Goal: Information Seeking & Learning: Learn about a topic

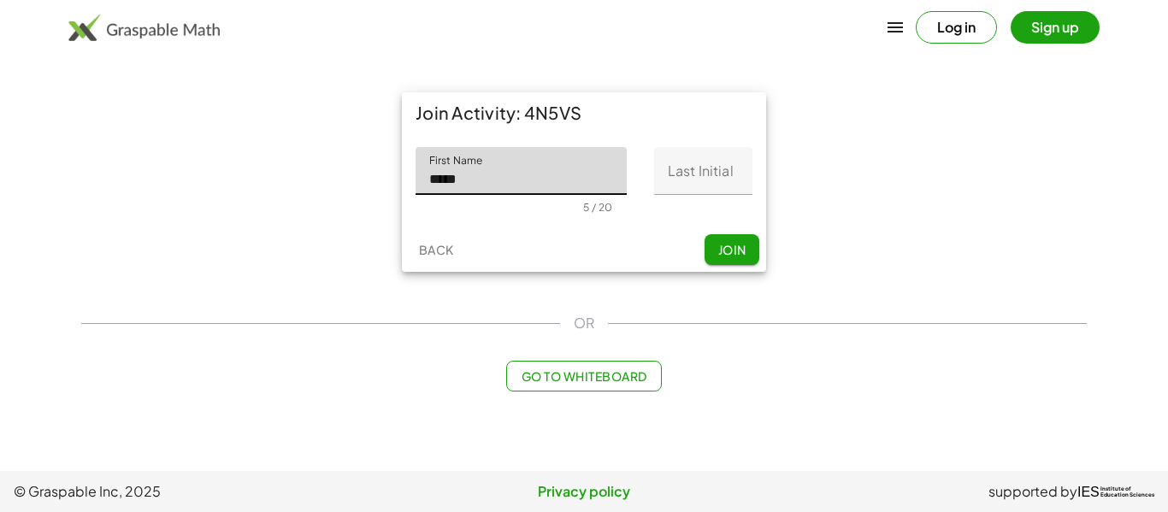
type input "*****"
click at [675, 168] on input "Last Initial" at bounding box center [703, 171] width 98 height 48
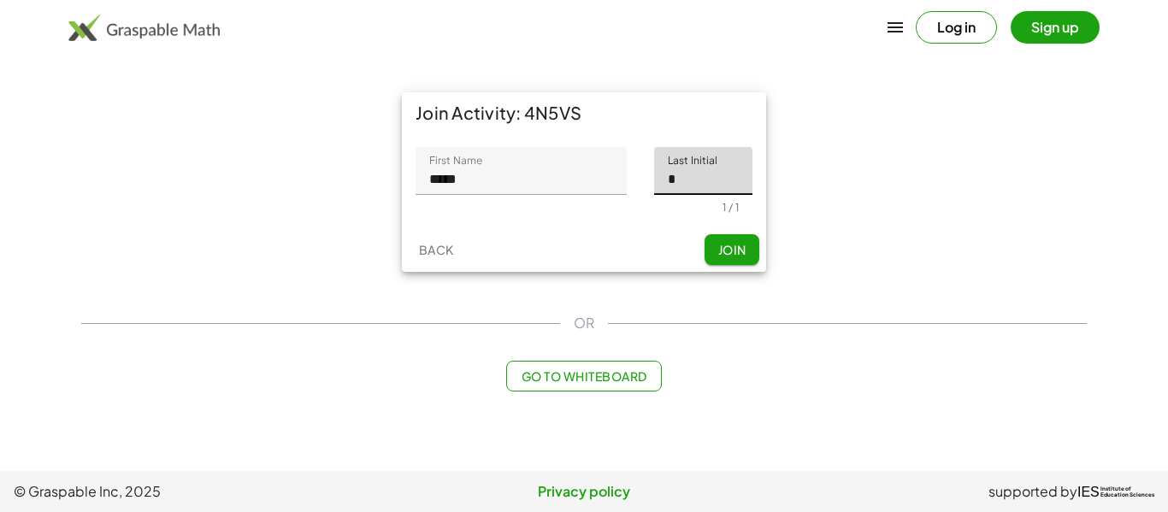
type input "*"
click at [720, 254] on span "Join" at bounding box center [731, 249] width 28 height 15
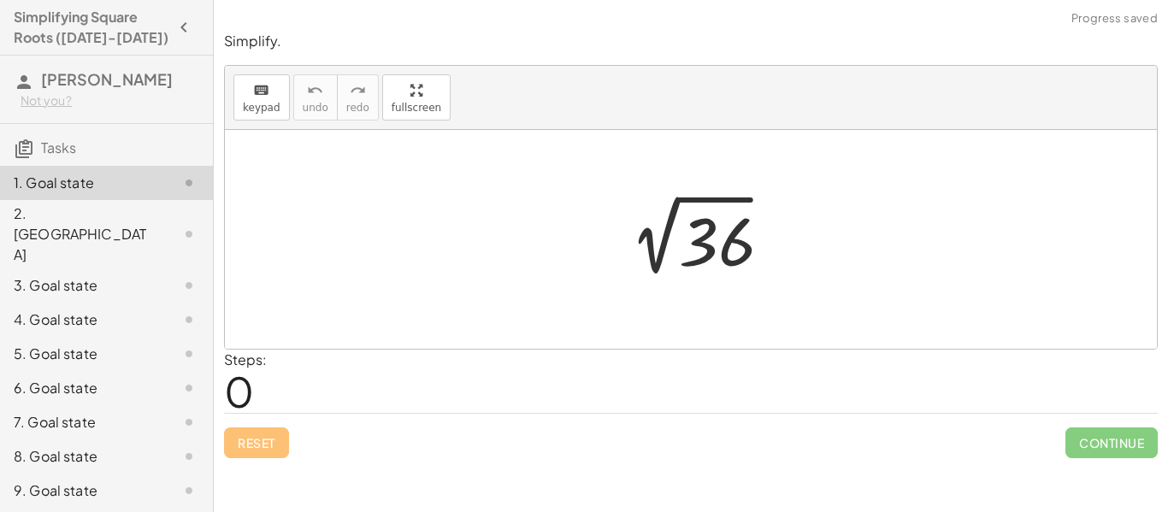
click at [705, 244] on div at bounding box center [697, 240] width 177 height 86
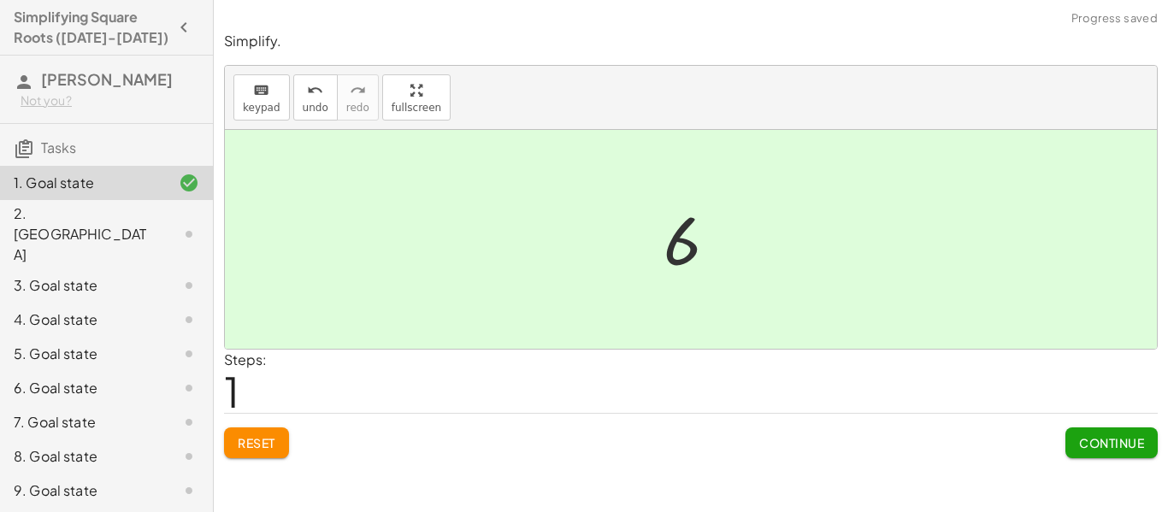
click at [687, 251] on div at bounding box center [697, 240] width 85 height 85
click at [123, 216] on div "2. [GEOGRAPHIC_DATA]" at bounding box center [83, 235] width 138 height 62
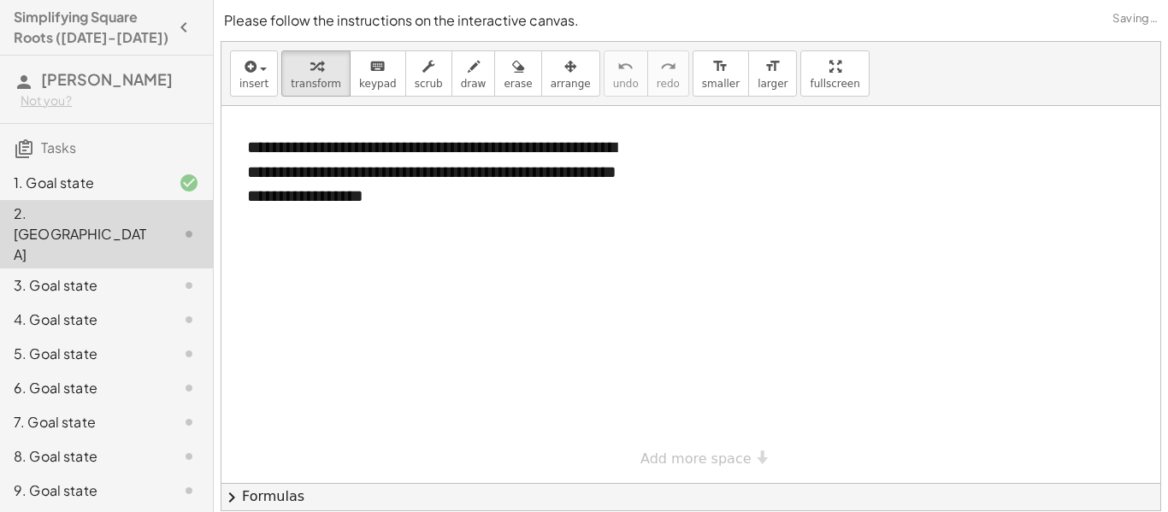
click at [518, 287] on div at bounding box center [690, 294] width 939 height 377
click at [287, 257] on div at bounding box center [690, 294] width 939 height 377
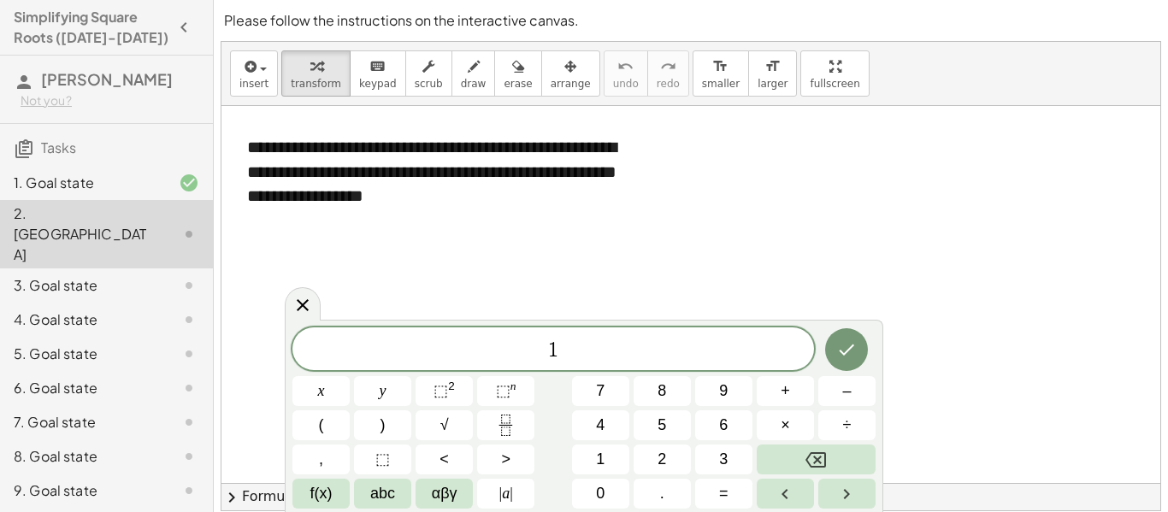
scroll to position [2, 0]
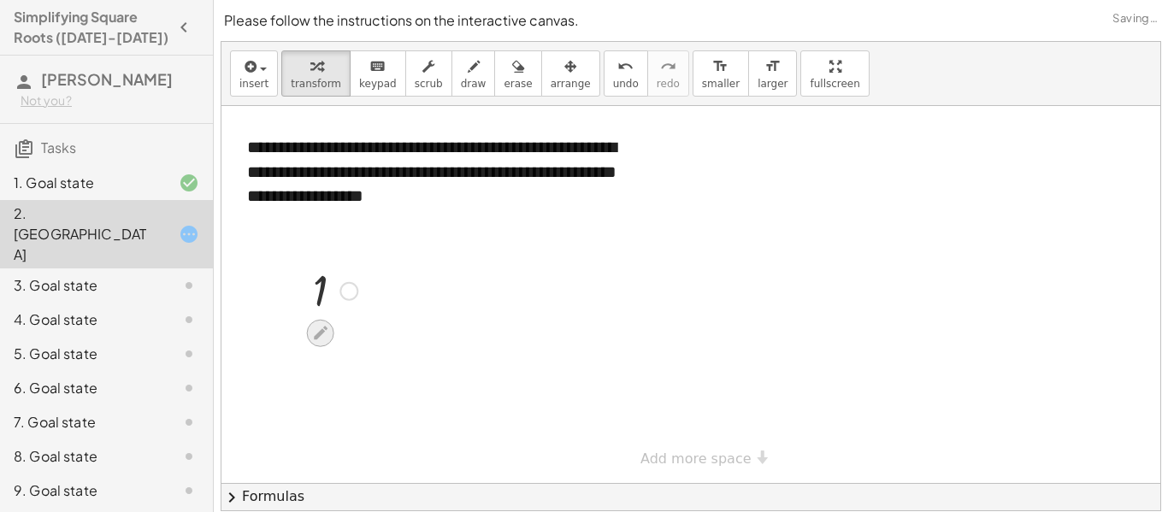
click at [326, 321] on div at bounding box center [320, 333] width 27 height 27
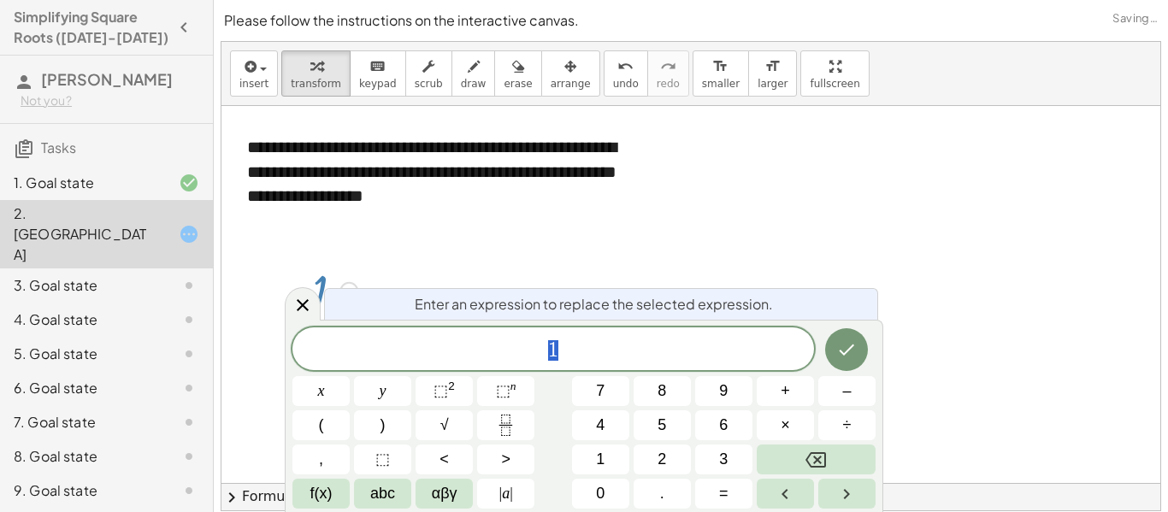
scroll to position [3, 0]
click at [442, 428] on span "√" at bounding box center [444, 425] width 9 height 23
click at [433, 442] on div "√ 1 , ​ x y ⬚ 2 ⬚ n 7 8 9 + – ( ) √ 4 5 6 × ÷ , ⬚ < > 1 2 3 f(x) abc αβγ | a | …" at bounding box center [583, 417] width 583 height 183
click at [429, 437] on button "√" at bounding box center [444, 425] width 57 height 30
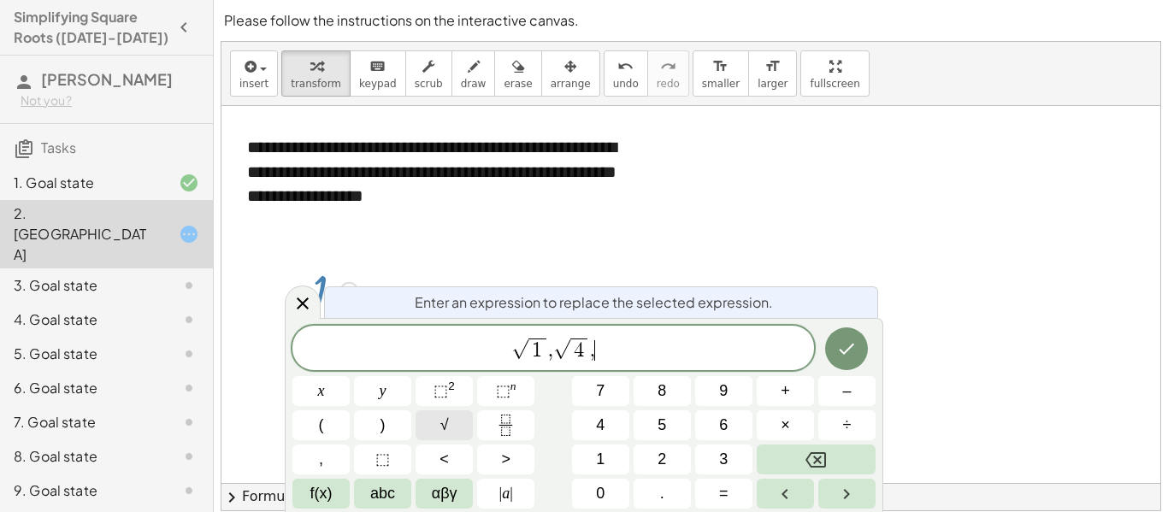
scroll to position [9, 0]
click at [429, 437] on button "√" at bounding box center [444, 425] width 57 height 30
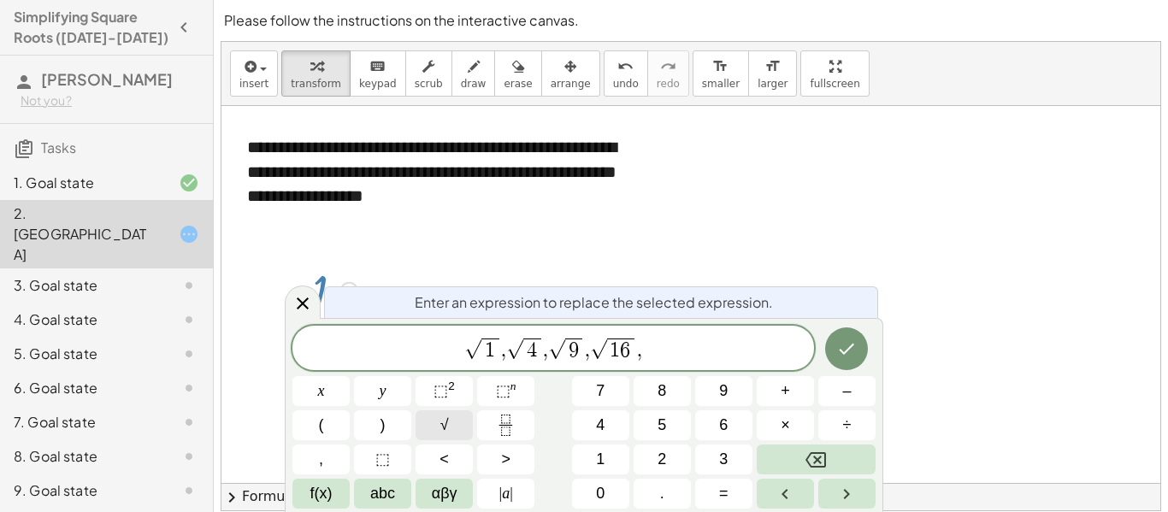
click at [429, 437] on button "√" at bounding box center [444, 425] width 57 height 30
click at [437, 438] on button "√" at bounding box center [444, 425] width 57 height 30
click at [417, 439] on button "√" at bounding box center [444, 425] width 57 height 30
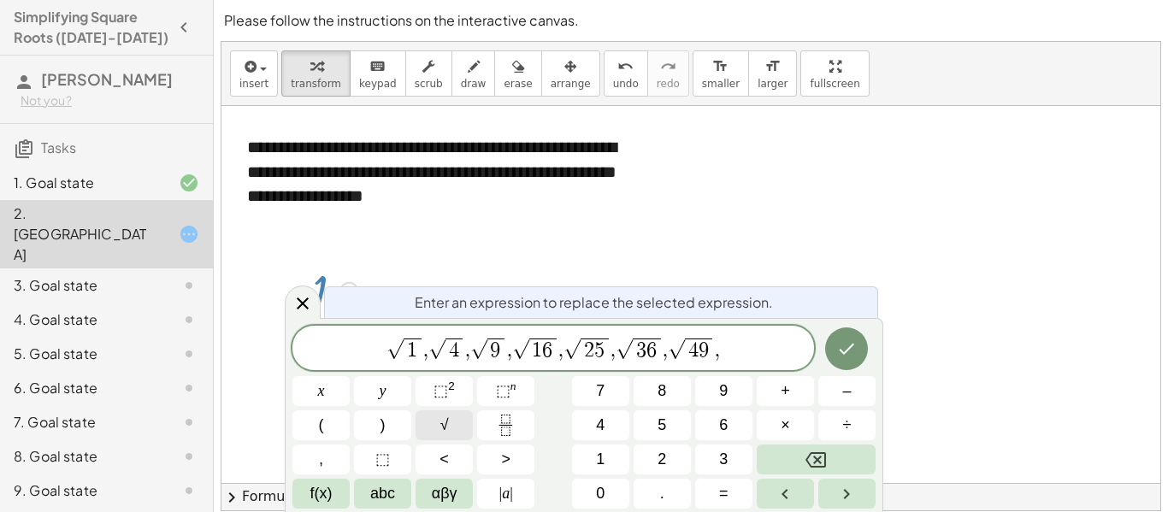
click at [422, 429] on button "√" at bounding box center [444, 425] width 57 height 30
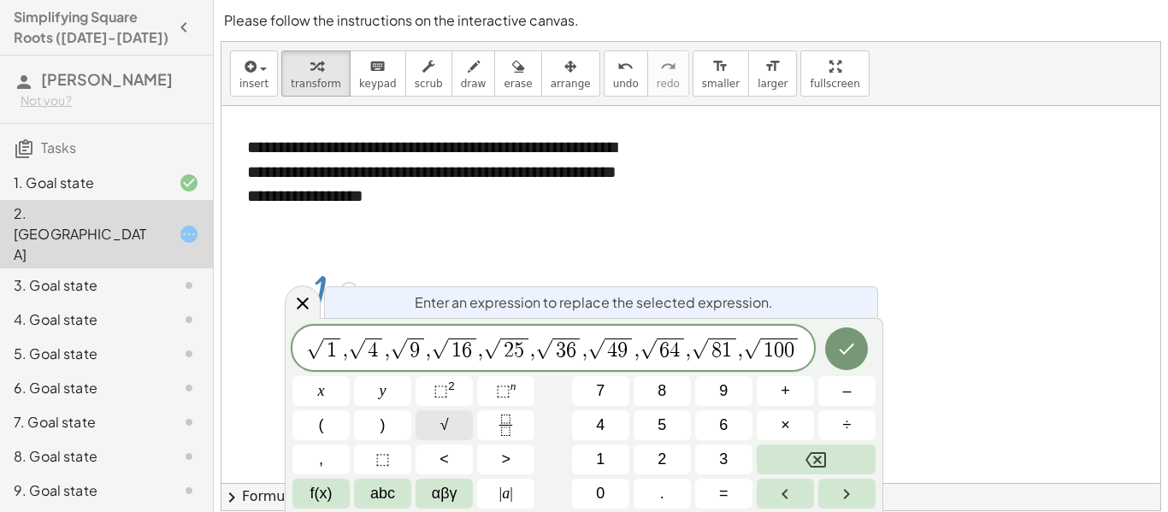
click at [422, 429] on button "√" at bounding box center [444, 425] width 57 height 30
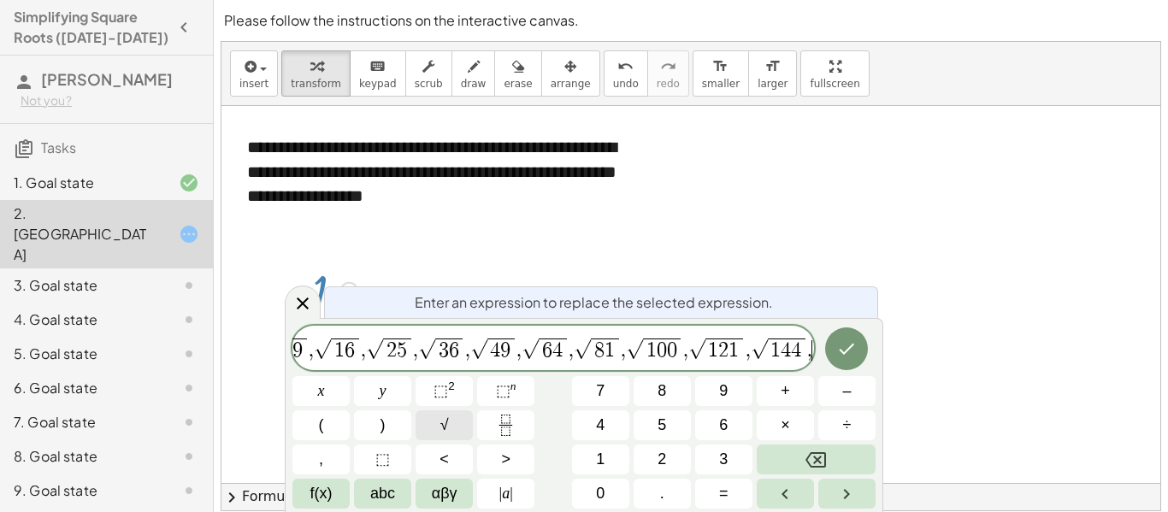
scroll to position [0, 110]
click at [422, 429] on button "√" at bounding box center [444, 425] width 57 height 30
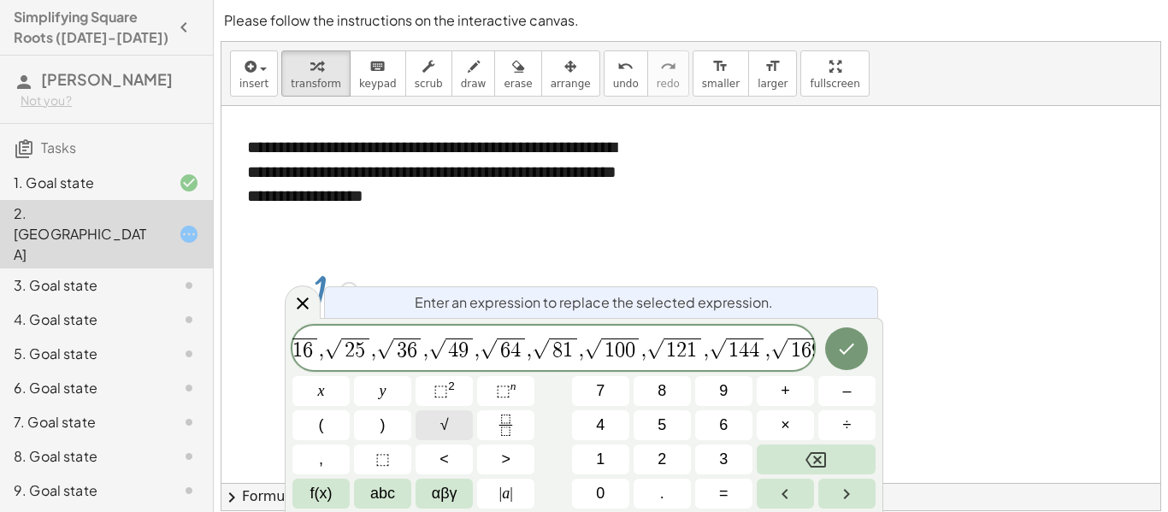
scroll to position [0, 168]
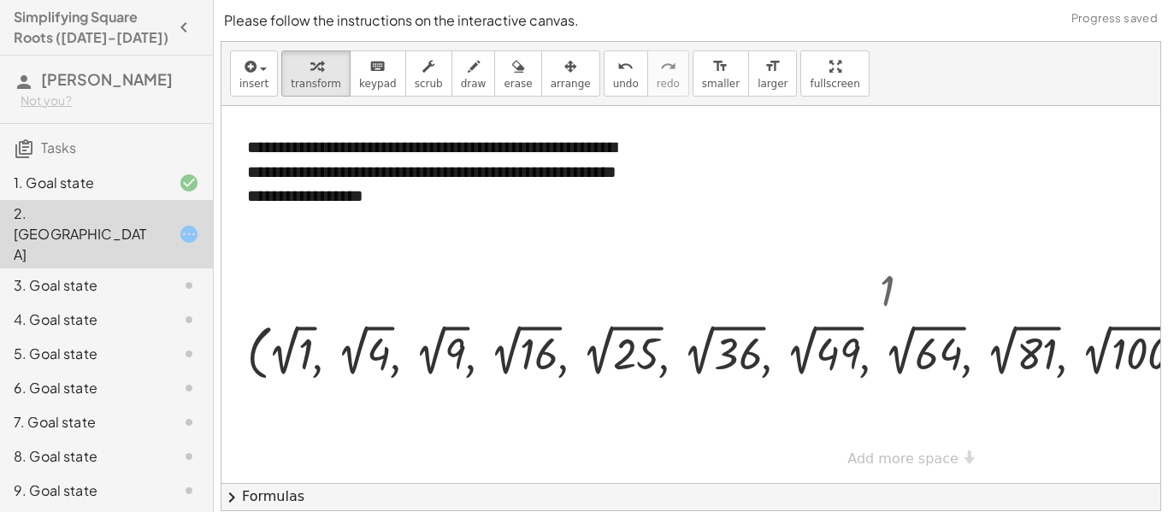
click at [896, 418] on div at bounding box center [898, 294] width 1354 height 377
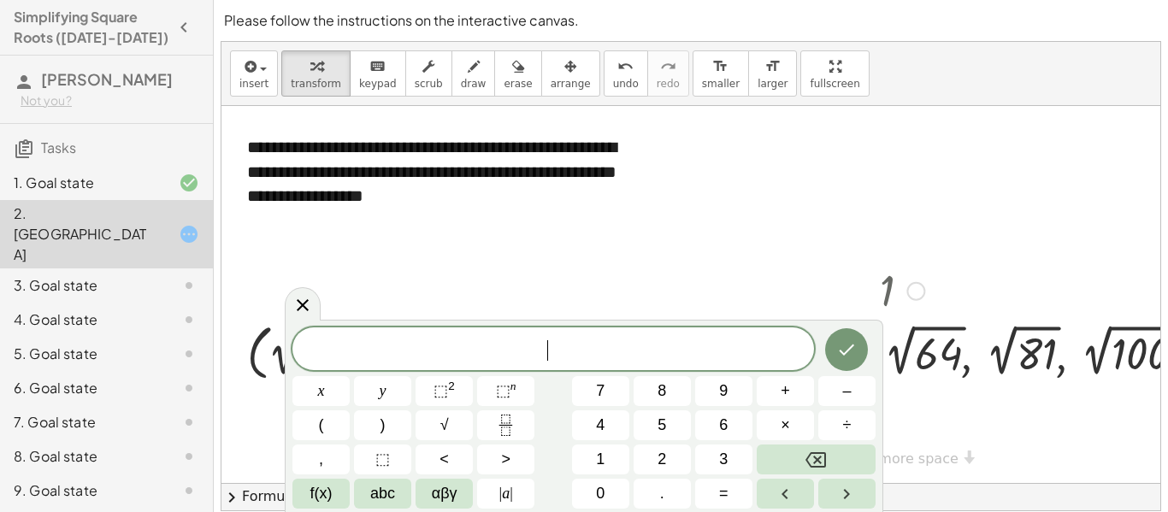
click at [881, 295] on div at bounding box center [903, 290] width 1328 height 56
click at [935, 464] on div "**********" at bounding box center [898, 294] width 1354 height 377
click at [845, 366] on button "Done" at bounding box center [846, 349] width 43 height 43
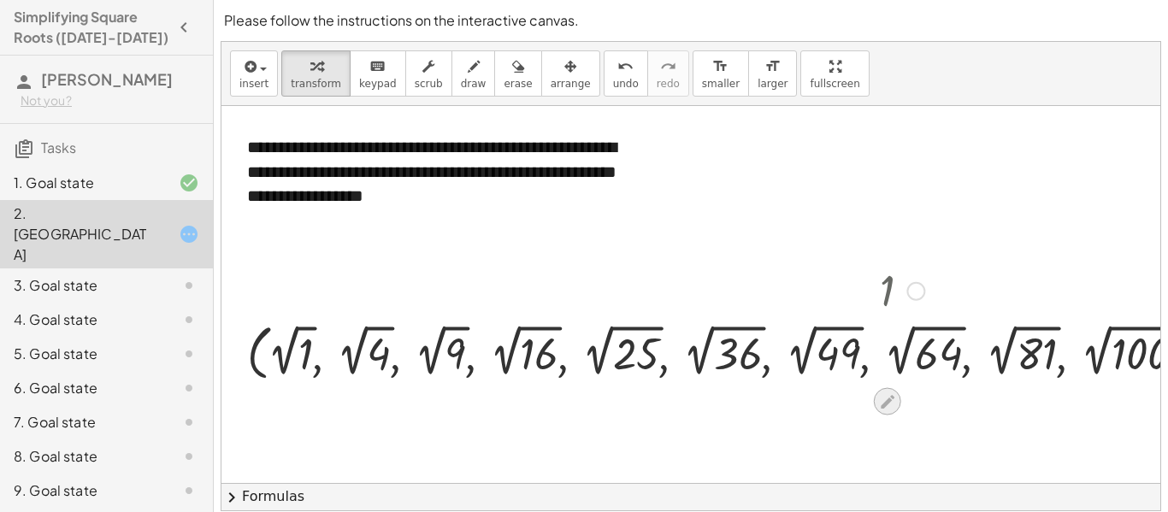
click at [883, 396] on icon at bounding box center [887, 401] width 18 height 18
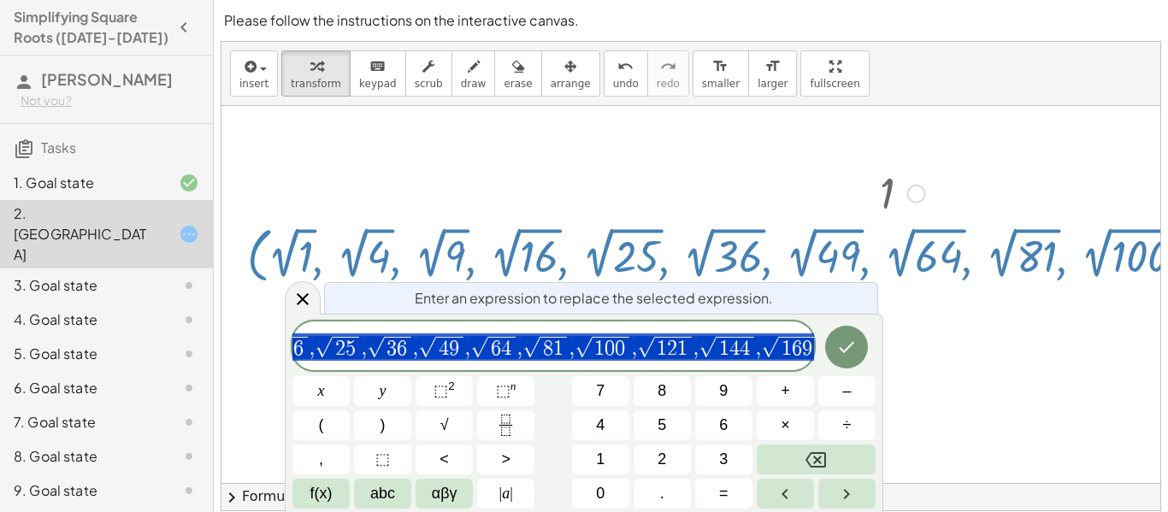
scroll to position [113, 0]
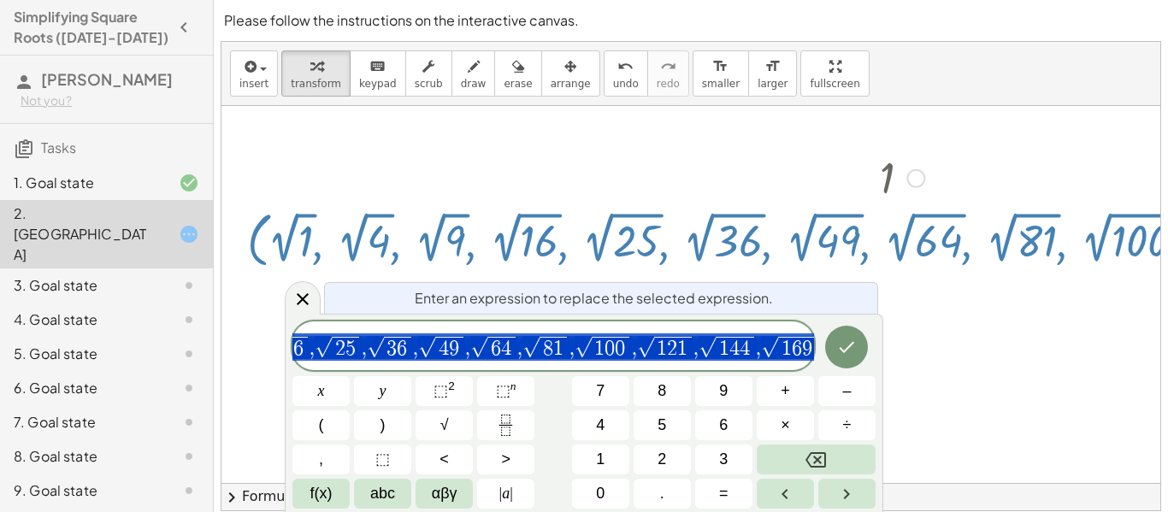
click at [723, 316] on div "Enter an expression to replace the selected expression. ( √ 1 , √ 4 , √ 9 , √ 1…" at bounding box center [584, 413] width 599 height 198
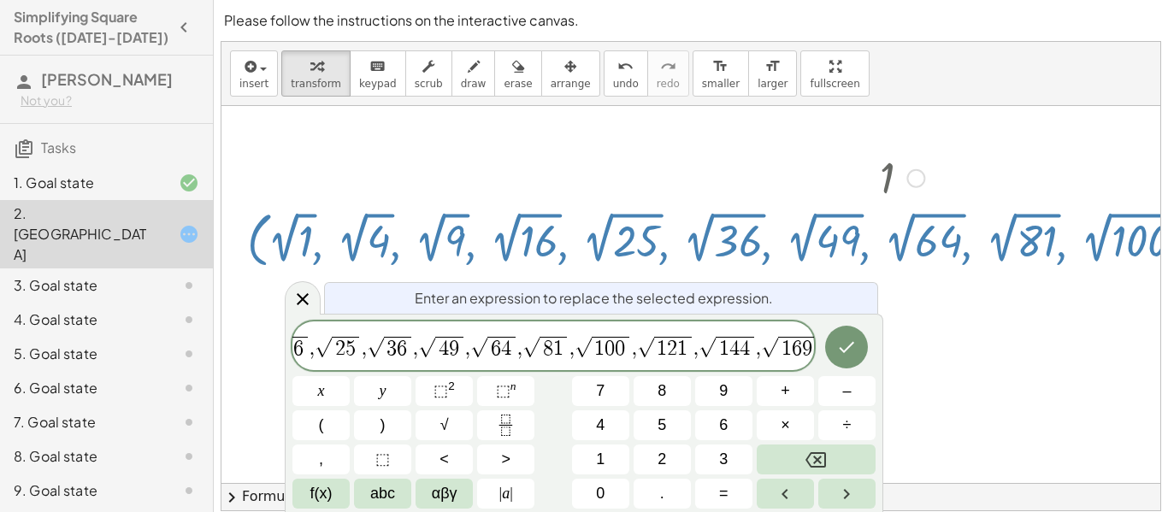
click at [734, 334] on span "( √ 1 , √ 4 , √ 9 , √ 1 6 , √ 2 5 , √ 3 6 , √ 4 9 , √ 6 4 , √ 8 1 , √ 1 0 0 , √…" at bounding box center [478, 346] width 703 height 27
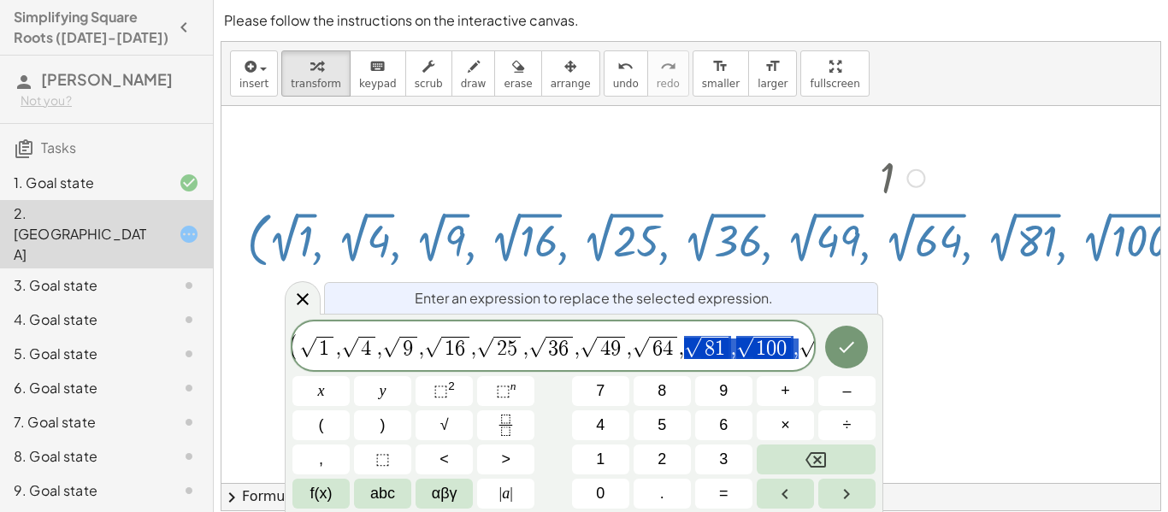
drag, startPoint x: 735, startPoint y: 347, endPoint x: 808, endPoint y: 340, distance: 73.0
click at [808, 340] on span "√ 1 2 1" at bounding box center [823, 347] width 57 height 23
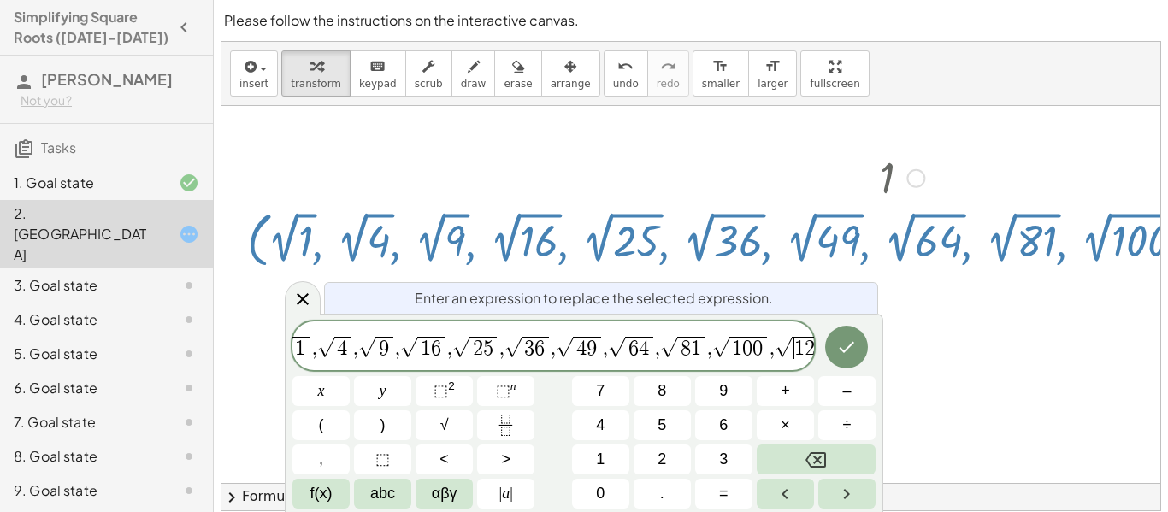
click at [798, 346] on span "1" at bounding box center [799, 349] width 10 height 21
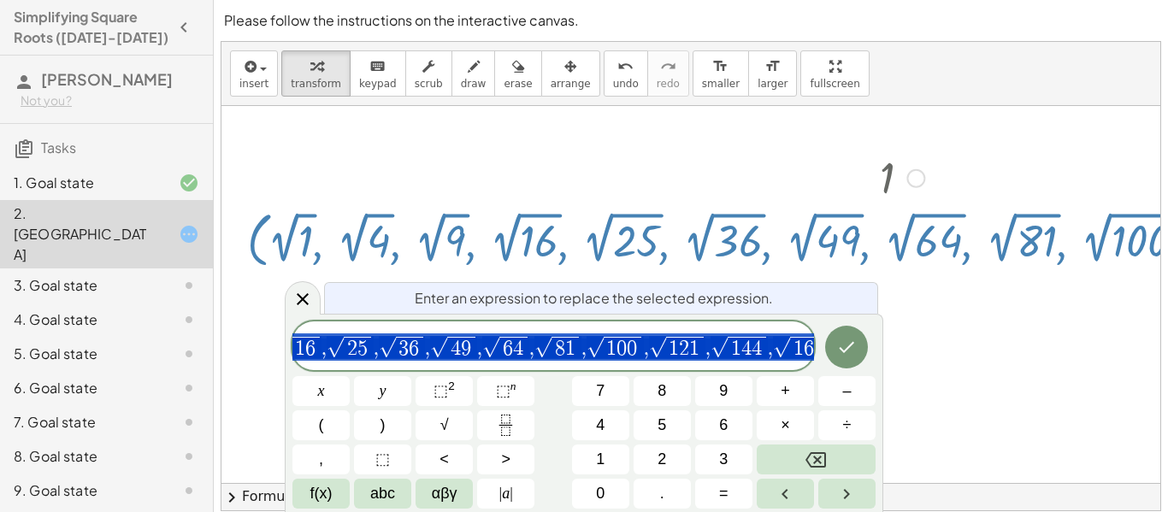
scroll to position [0, 190]
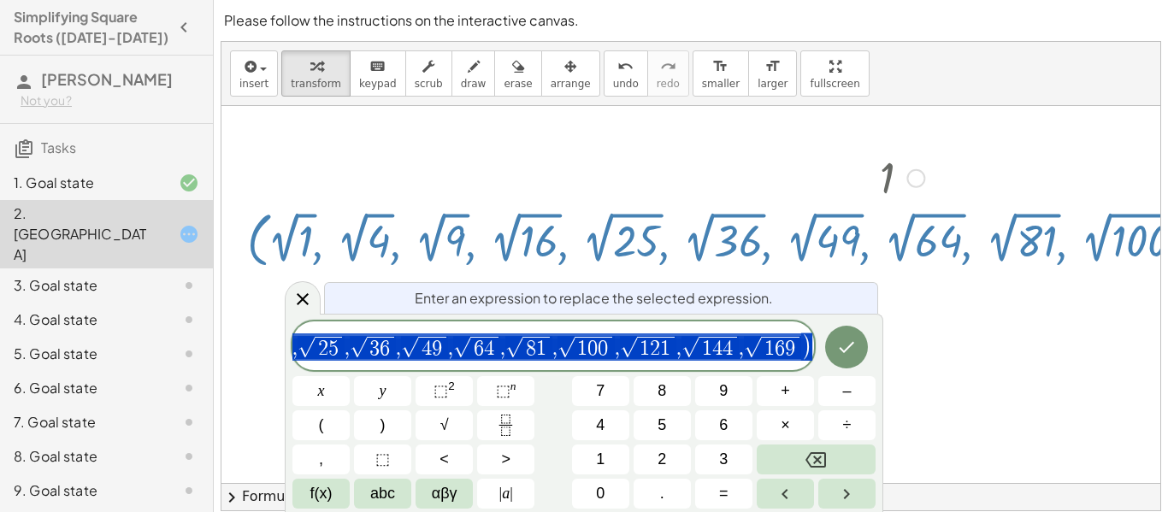
drag, startPoint x: 776, startPoint y: 350, endPoint x: 890, endPoint y: 349, distance: 114.6
click at [809, 327] on div "( √ 1 , √ 4 , √ 9 , √ 1 6 , √ 2 5 , √ 3 6 , √ 4 9 , √ 6 4 , √ 8 1 , √ 1 0 0 , √…" at bounding box center [583, 414] width 583 height 187
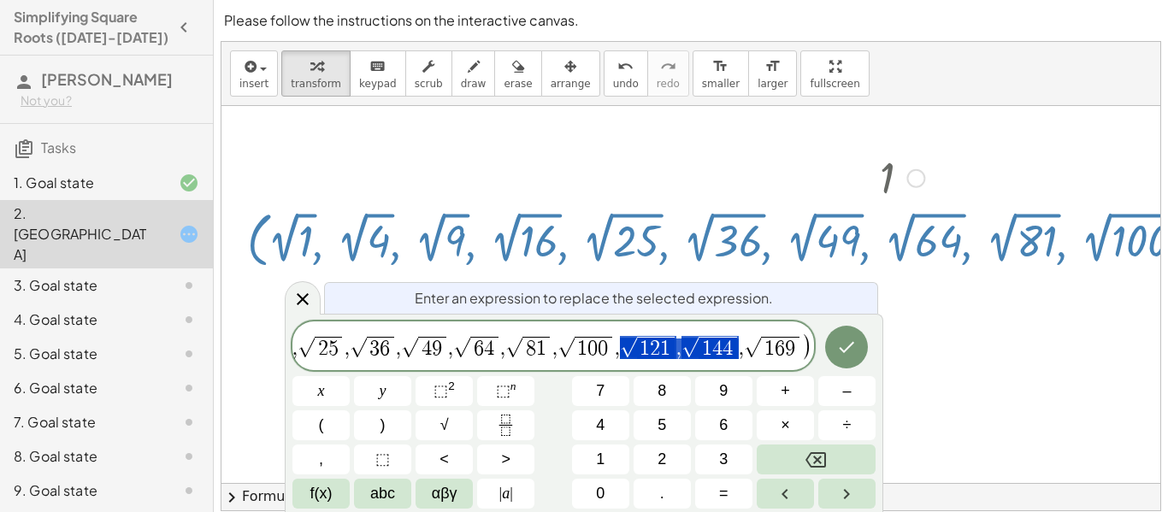
drag, startPoint x: 674, startPoint y: 351, endPoint x: 729, endPoint y: 341, distance: 56.4
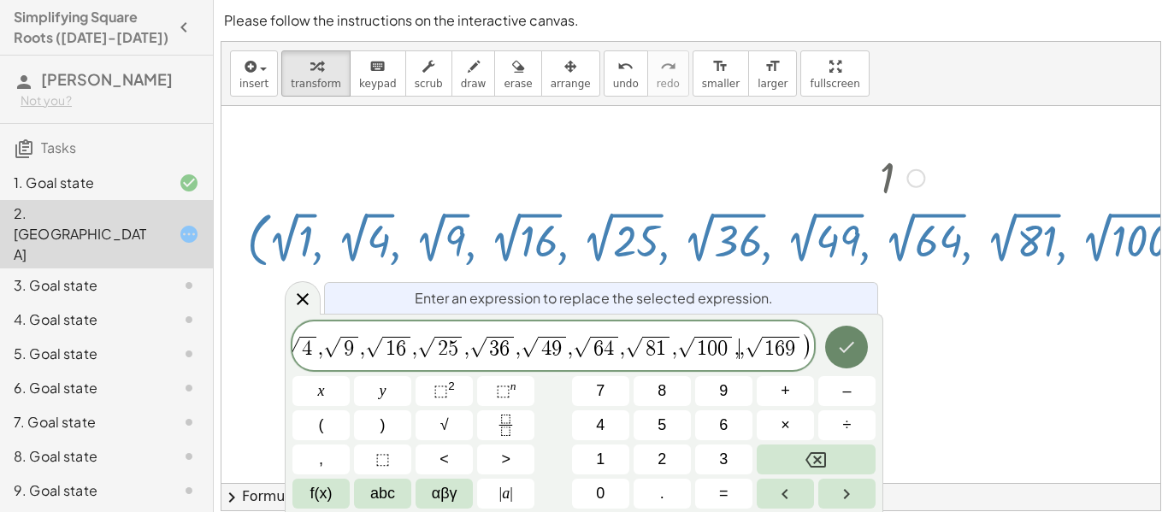
drag, startPoint x: 740, startPoint y: 347, endPoint x: 834, endPoint y: 336, distance: 94.7
click at [799, 340] on span "√ 1 6 9 ​" at bounding box center [773, 347] width 57 height 23
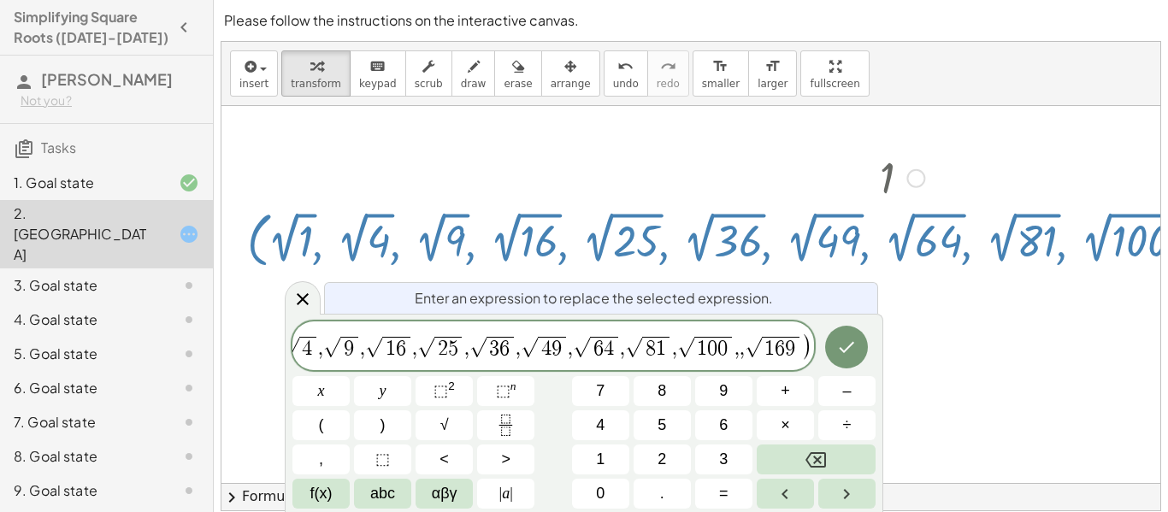
click at [809, 345] on span ")" at bounding box center [806, 346] width 11 height 27
drag, startPoint x: 803, startPoint y: 345, endPoint x: 742, endPoint y: 353, distance: 61.2
click at [742, 353] on span "( √ 1 , √ 4 , √ 9 , √ 1 6 , √ 2 5 , √ 3 6 , √ 4 9 , √ 6 4 , √ 8 1 , √ 1 0 0 , ,…" at bounding box center [520, 346] width 583 height 27
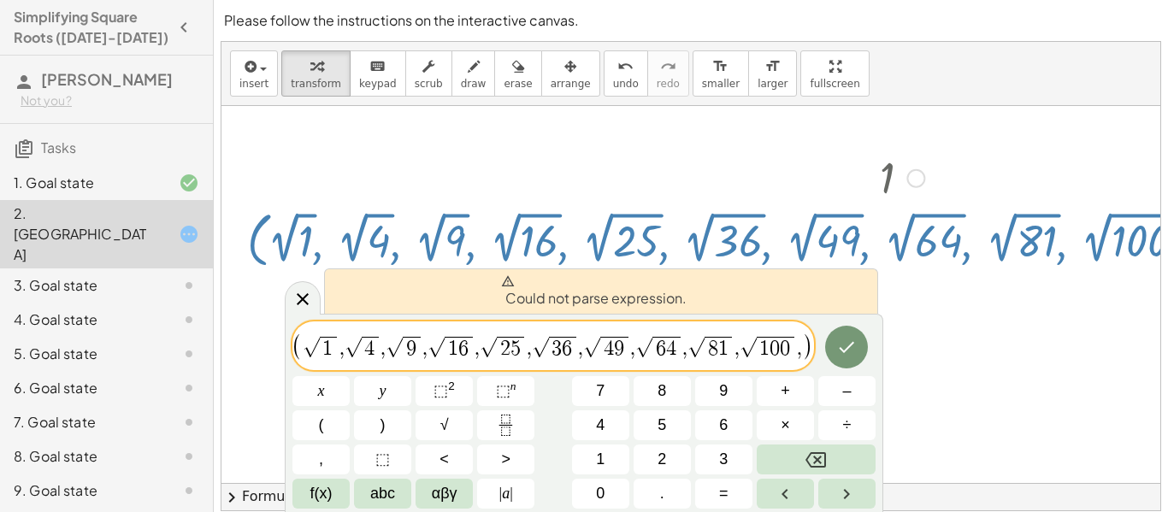
click at [350, 376] on div at bounding box center [320, 391] width 57 height 30
click at [801, 350] on span ")" at bounding box center [806, 346] width 11 height 27
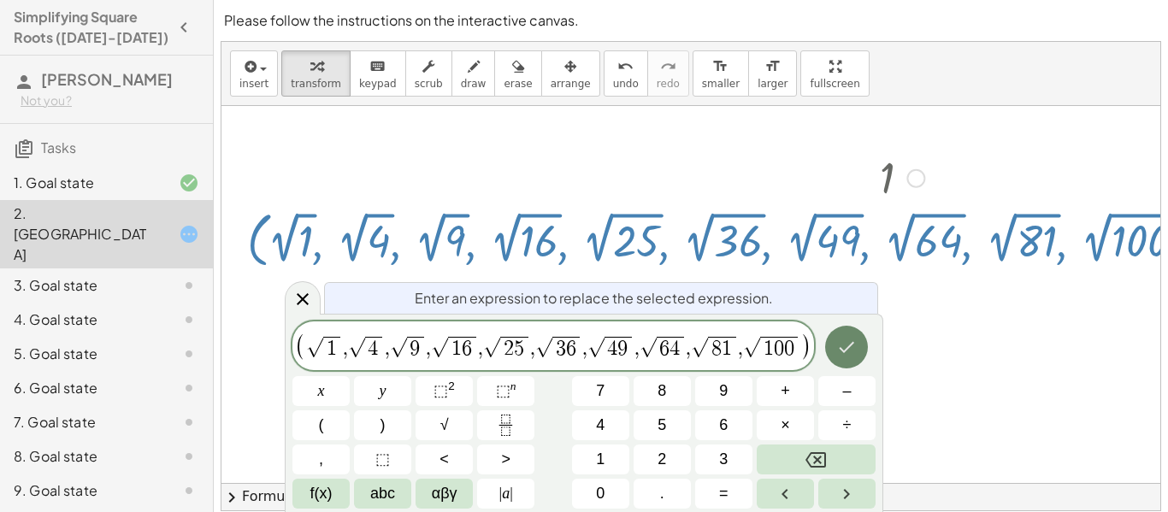
click at [850, 333] on button "Done" at bounding box center [846, 347] width 43 height 43
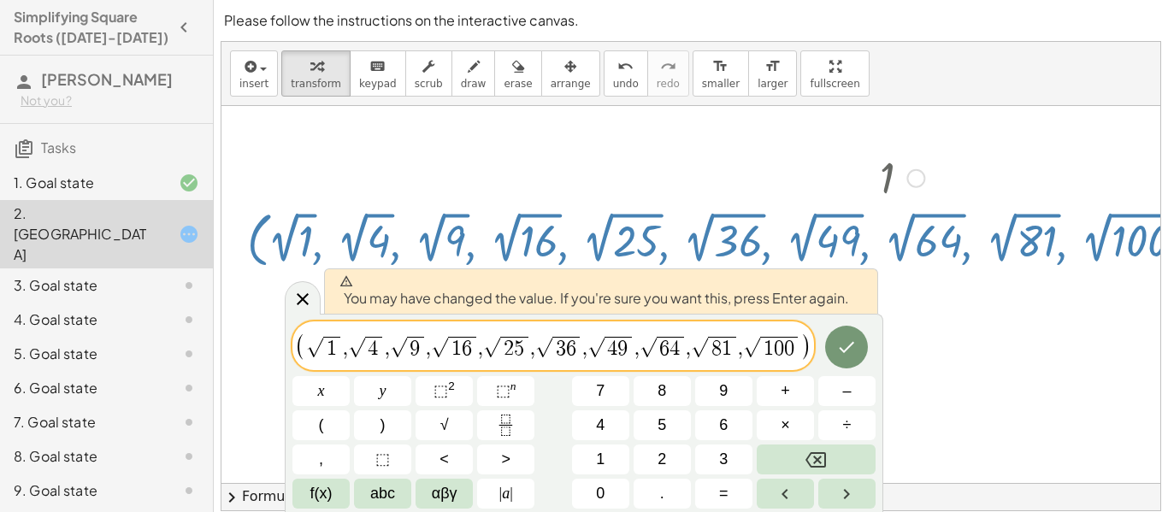
click at [809, 349] on span ")" at bounding box center [805, 346] width 11 height 27
click at [835, 337] on button "Done" at bounding box center [846, 347] width 43 height 43
click at [842, 274] on div at bounding box center [903, 239] width 1328 height 68
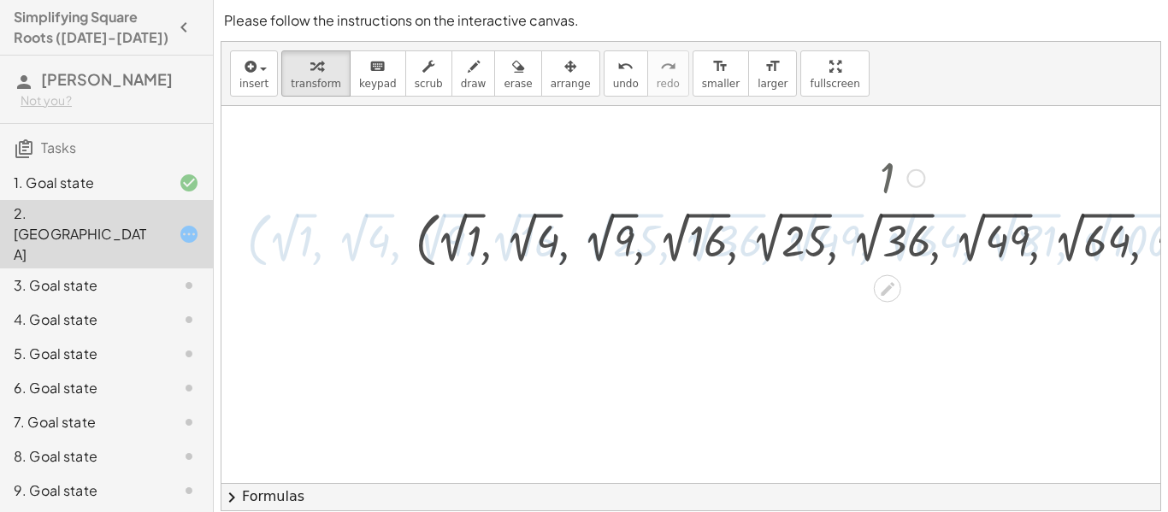
click at [842, 274] on div at bounding box center [903, 239] width 1328 height 68
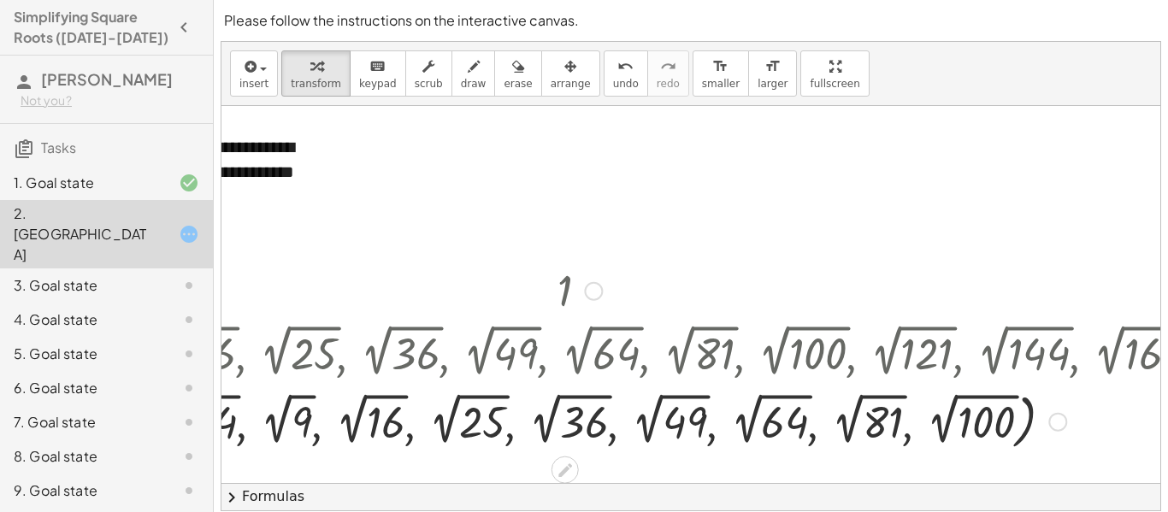
scroll to position [0, 415]
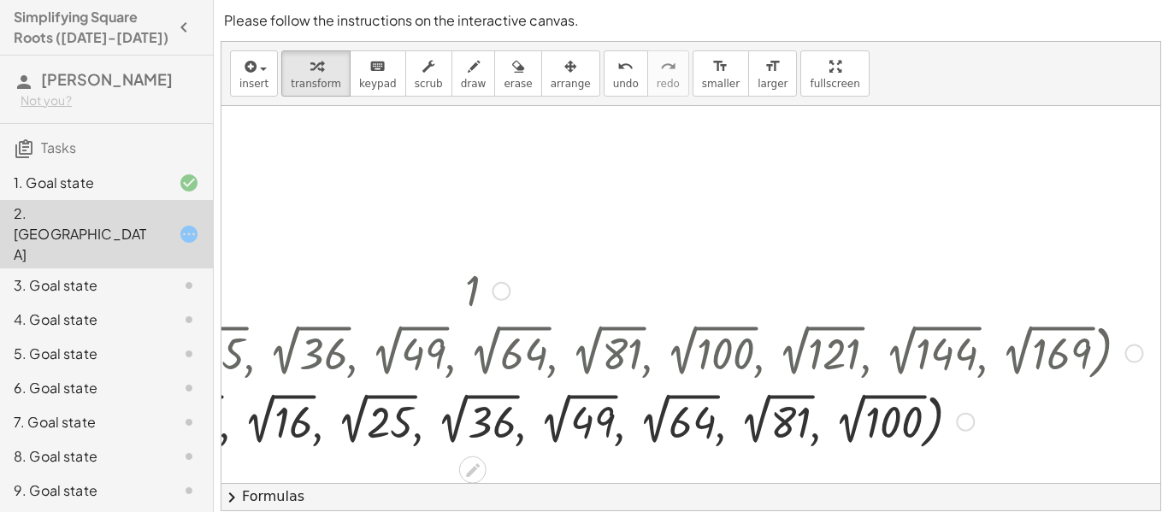
click at [1143, 362] on div at bounding box center [488, 352] width 1328 height 68
drag, startPoint x: 1143, startPoint y: 362, endPoint x: 1127, endPoint y: 355, distance: 17.6
click at [473, 354] on div "( , 2 √ 1 , 2 √ 4 , 2 √ 9 , 2 √ 16 , 2 √ 25 , 2 √ 36 , 2 √ 49 , 2 √ 64 , 2 √ 81…" at bounding box center [473, 354] width 0 height 0
click at [1127, 355] on div at bounding box center [1134, 354] width 19 height 19
click at [473, 354] on div "( , 2 √ 1 , 2 √ 4 , 2 √ 9 , 2 √ 16 , 2 √ 25 , 2 √ 36 , 2 √ 49 , 2 √ 64 , 2 √ 81…" at bounding box center [473, 354] width 0 height 0
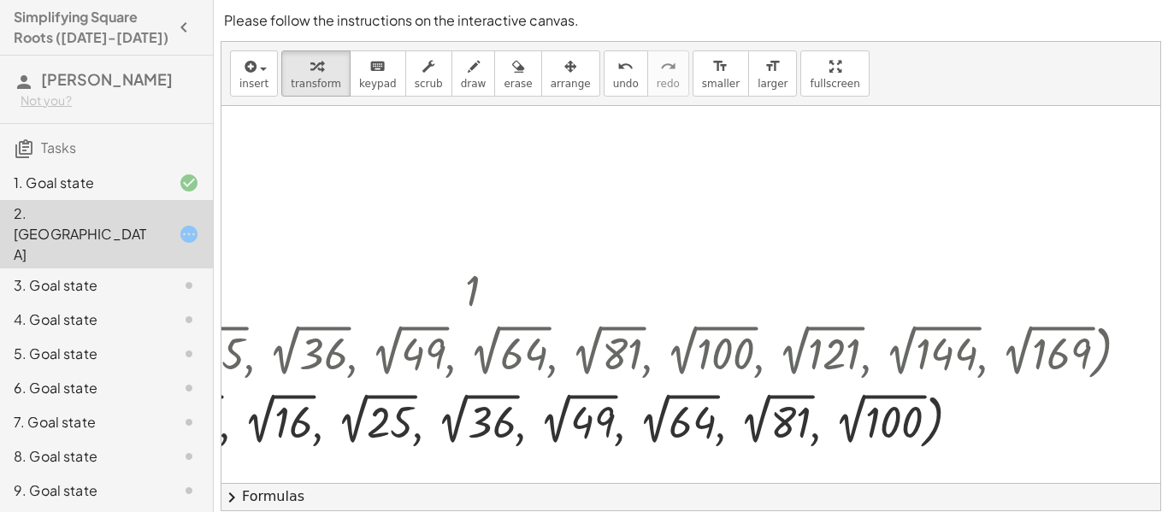
click at [0, 337] on div "3. Goal state" at bounding box center [106, 354] width 213 height 34
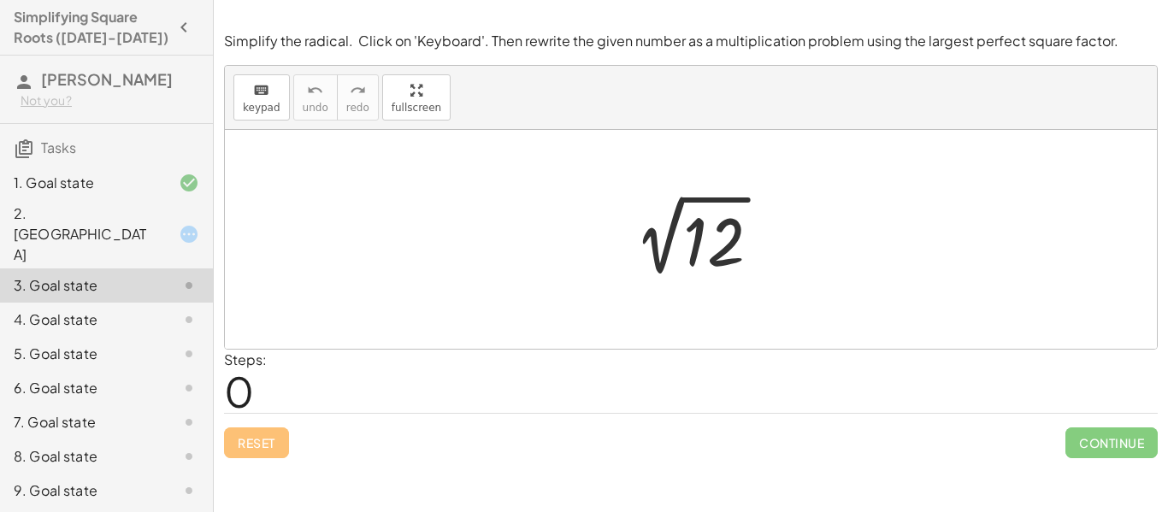
click at [697, 244] on div at bounding box center [697, 240] width 172 height 86
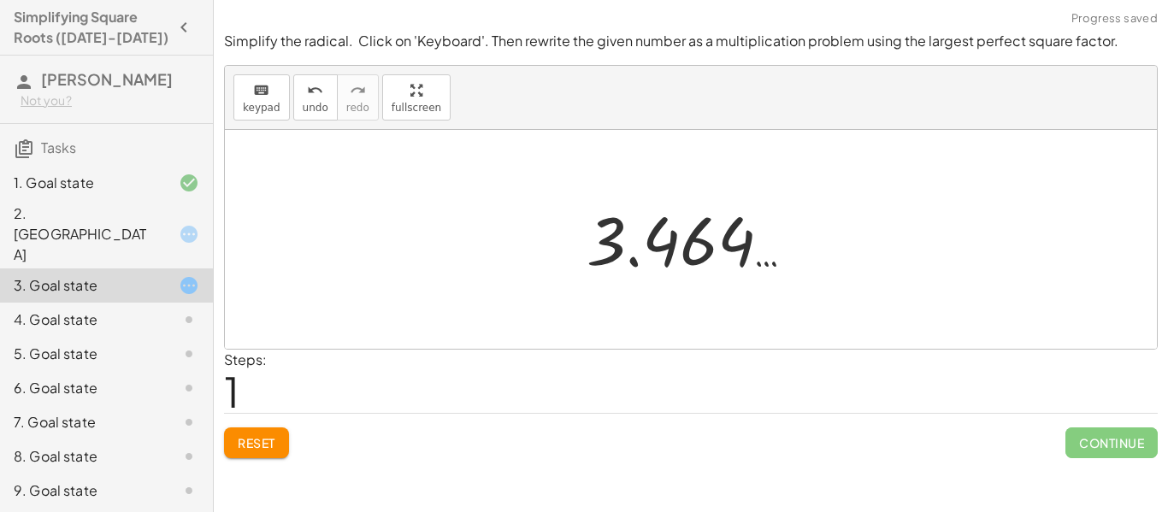
click at [697, 244] on div at bounding box center [697, 240] width 239 height 85
click at [0, 0] on div "Simplify the radical. Click on 'Keyboard'. Then rewrite the given number as a m…" at bounding box center [0, 0] width 0 height 0
click at [260, 452] on button "Reset" at bounding box center [256, 443] width 65 height 31
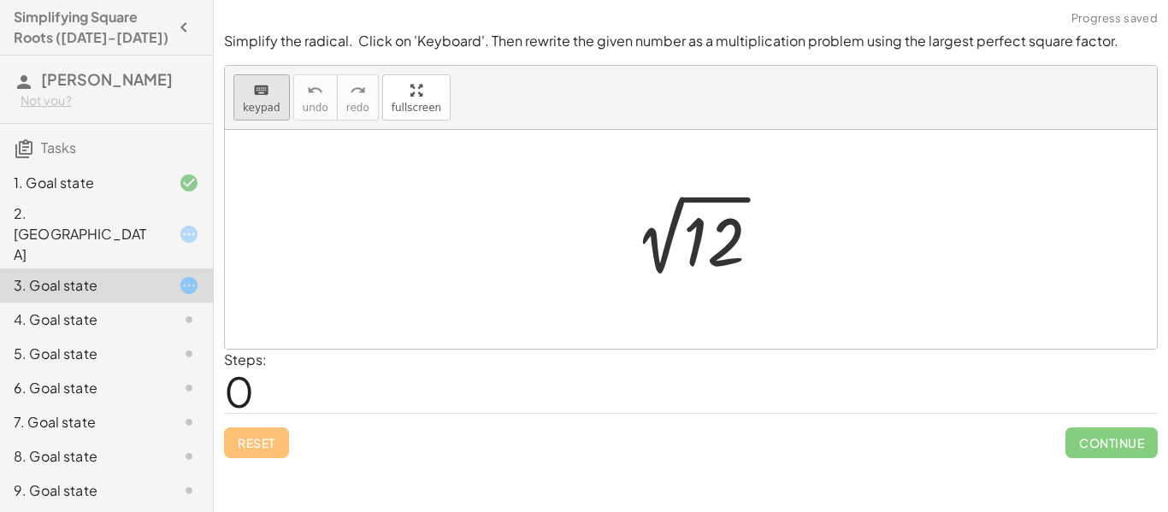
click at [259, 105] on span "keypad" at bounding box center [262, 108] width 38 height 12
click at [703, 239] on div at bounding box center [714, 242] width 62 height 76
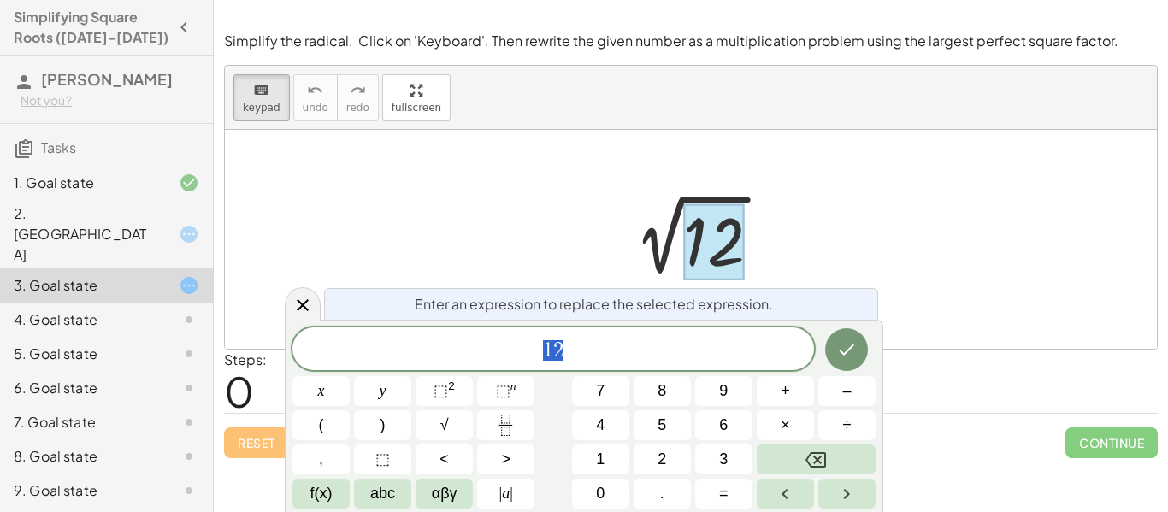
click at [558, 363] on div "1 2" at bounding box center [553, 348] width 522 height 43
click at [773, 417] on button "×" at bounding box center [785, 425] width 57 height 30
click at [840, 357] on icon "Done" at bounding box center [846, 349] width 21 height 21
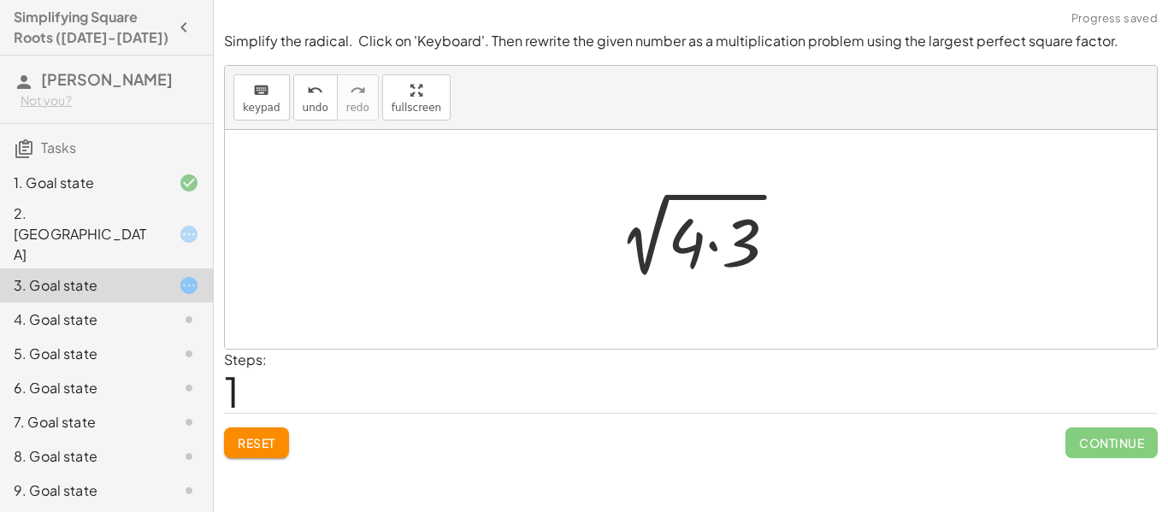
click at [693, 253] on div at bounding box center [698, 240] width 204 height 88
click at [680, 248] on div at bounding box center [698, 240] width 204 height 88
click at [711, 244] on div at bounding box center [698, 240] width 204 height 88
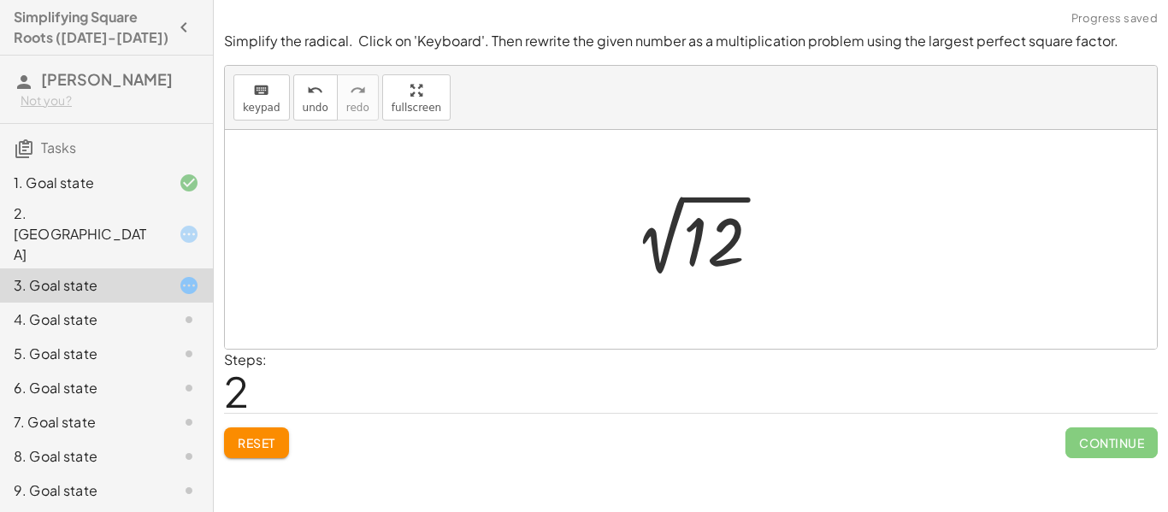
click at [697, 244] on div at bounding box center [697, 240] width 172 height 86
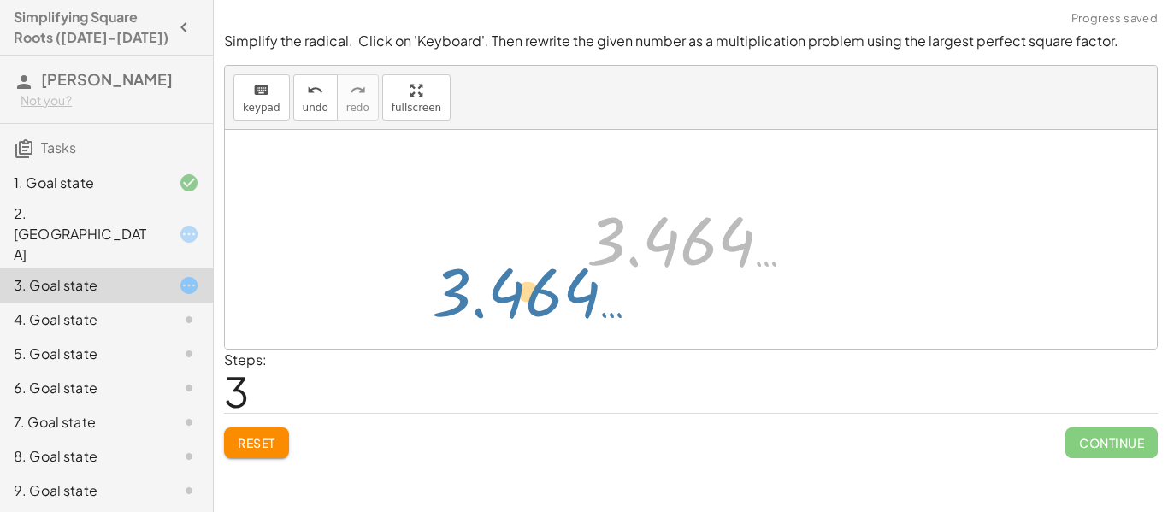
drag, startPoint x: 708, startPoint y: 260, endPoint x: 571, endPoint y: 300, distance: 142.6
click at [571, 300] on div "2 √ 12 2 √ ( · 4 · 3 ) 2 √ 12 3.464 … 3.464 …" at bounding box center [691, 239] width 932 height 219
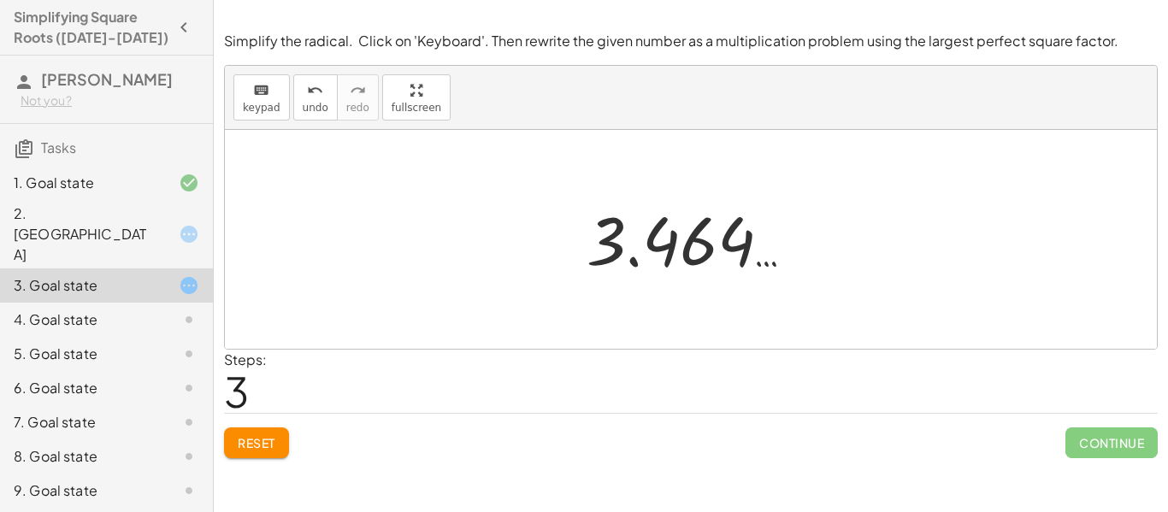
click at [254, 438] on span "Reset" at bounding box center [257, 442] width 38 height 15
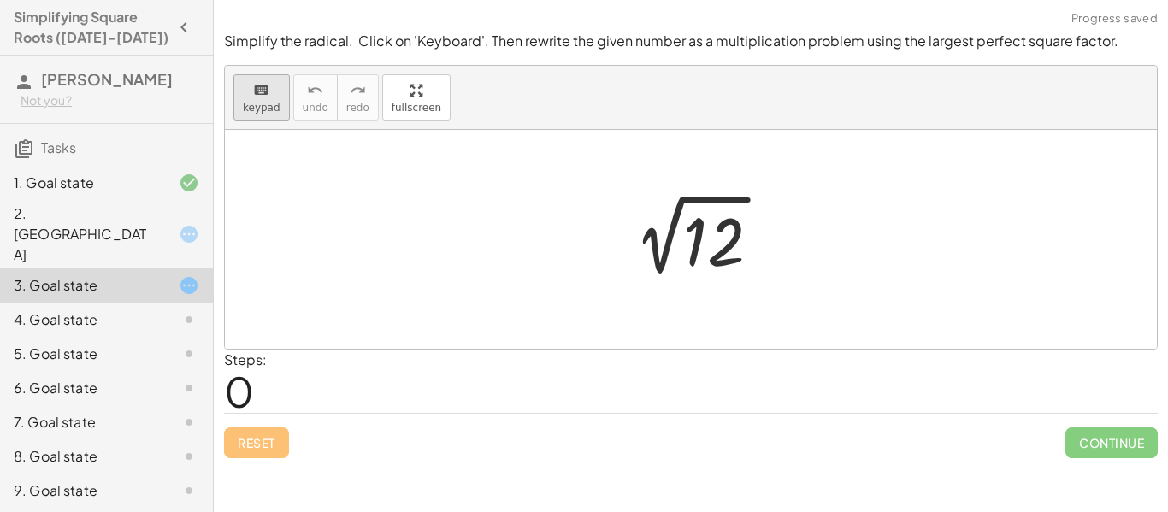
click at [277, 107] on button "keyboard keypad" at bounding box center [261, 97] width 56 height 46
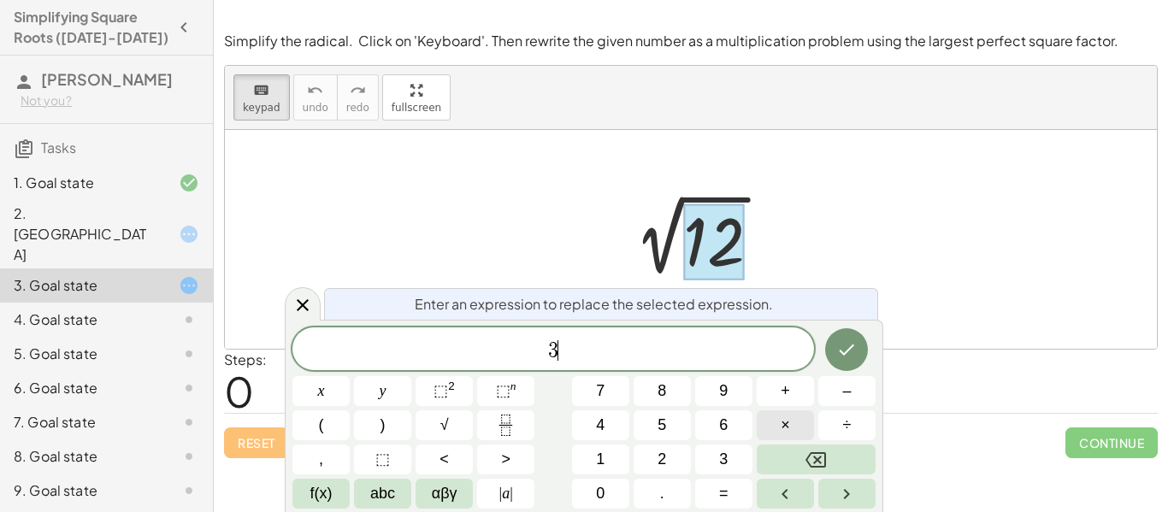
click at [790, 423] on button "×" at bounding box center [785, 425] width 57 height 30
click at [838, 357] on icon "Done" at bounding box center [846, 349] width 21 height 21
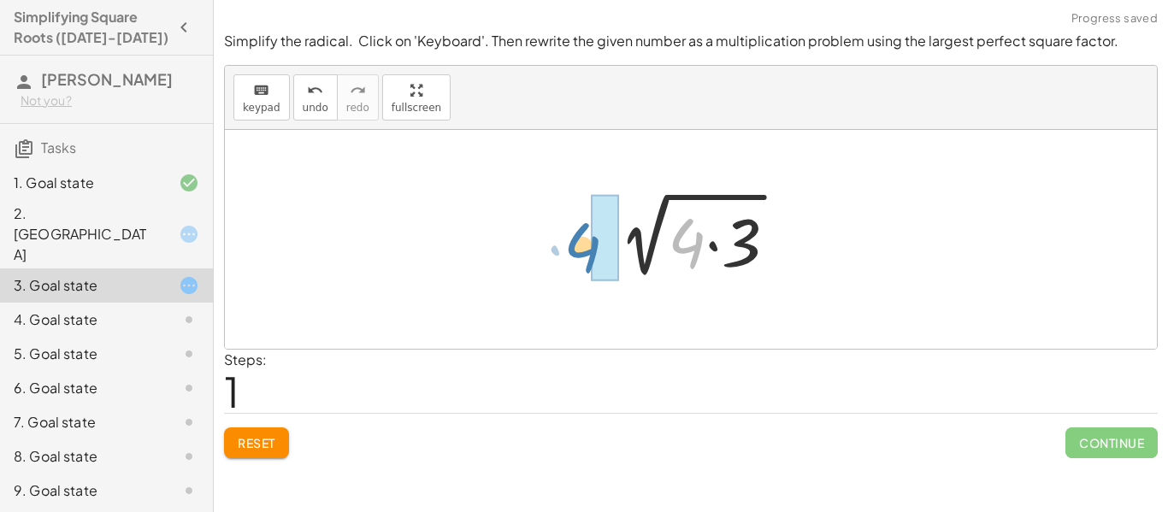
drag, startPoint x: 676, startPoint y: 246, endPoint x: 586, endPoint y: 250, distance: 90.7
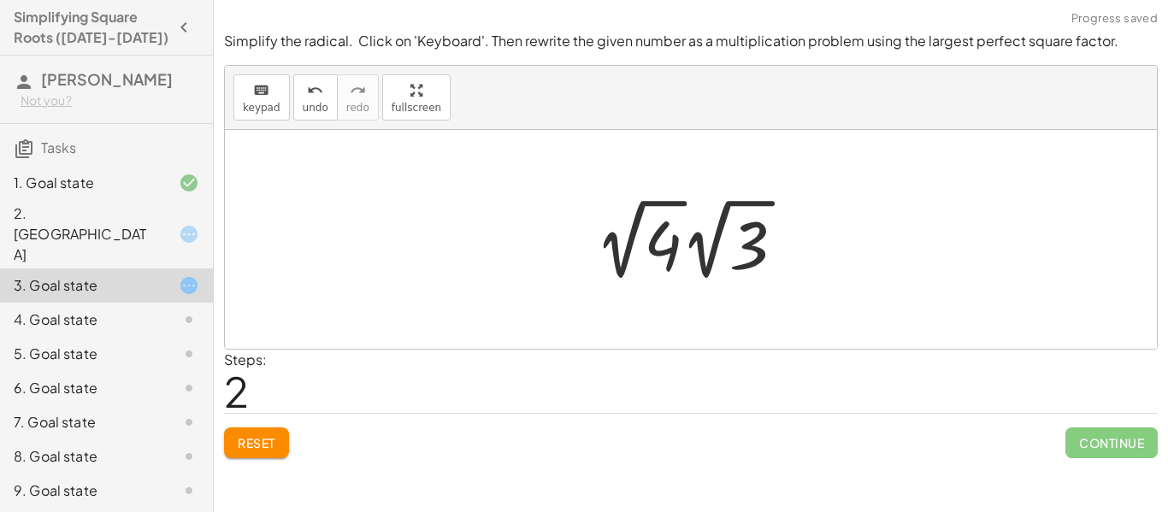
click at [645, 247] on div at bounding box center [697, 239] width 221 height 94
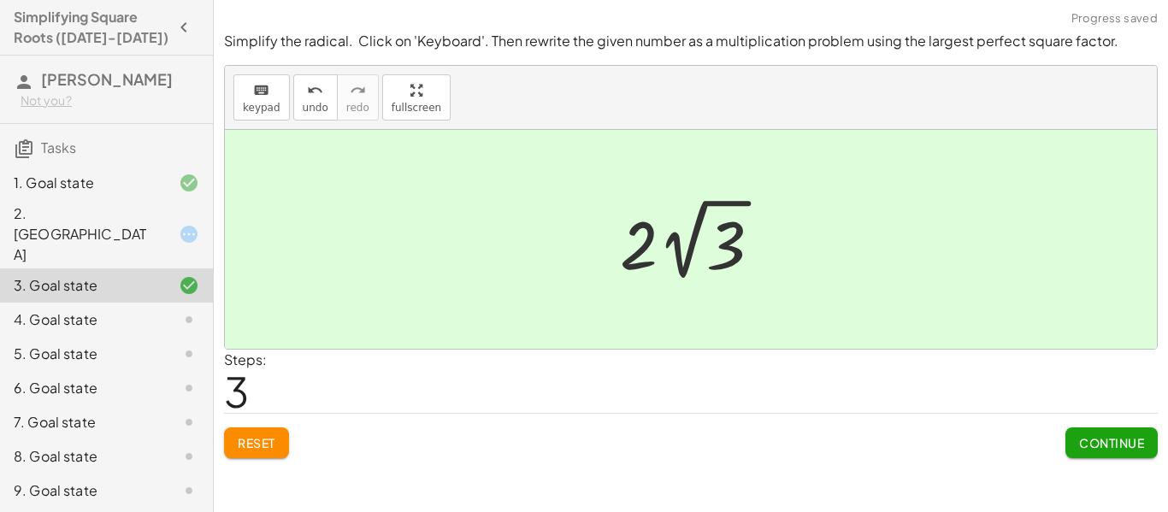
click at [818, 356] on div "Steps: 3" at bounding box center [691, 381] width 934 height 63
click at [1115, 457] on button "Continue" at bounding box center [1111, 443] width 92 height 31
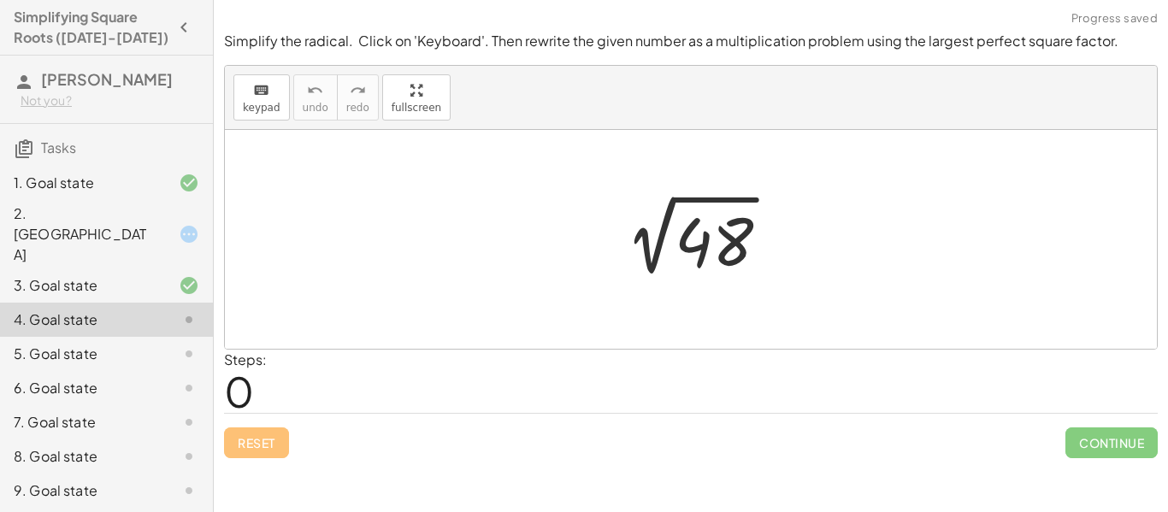
click at [711, 249] on div at bounding box center [697, 240] width 189 height 86
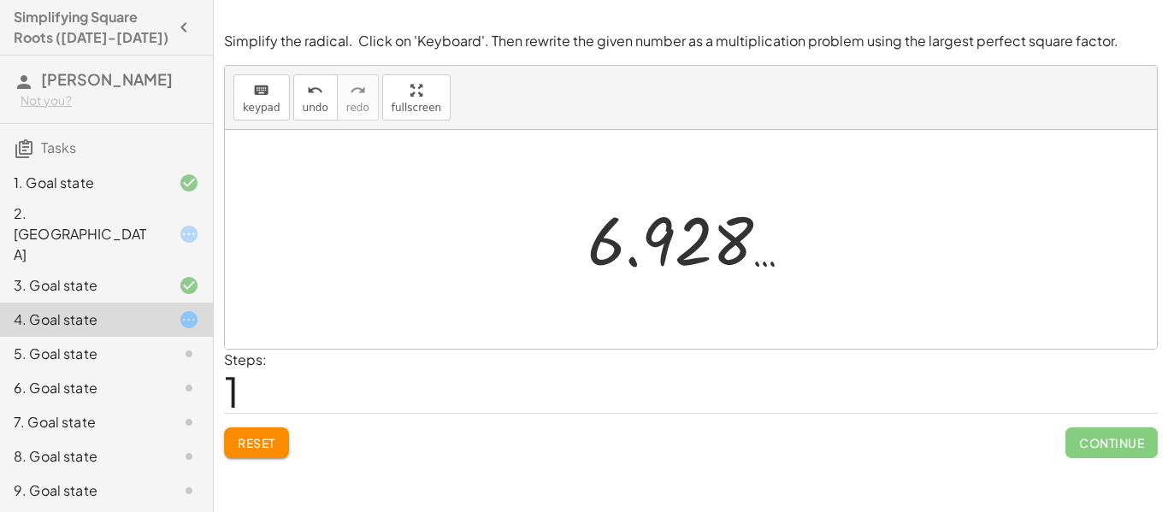
click at [711, 249] on div at bounding box center [697, 240] width 236 height 85
click at [265, 434] on button "Reset" at bounding box center [256, 443] width 65 height 31
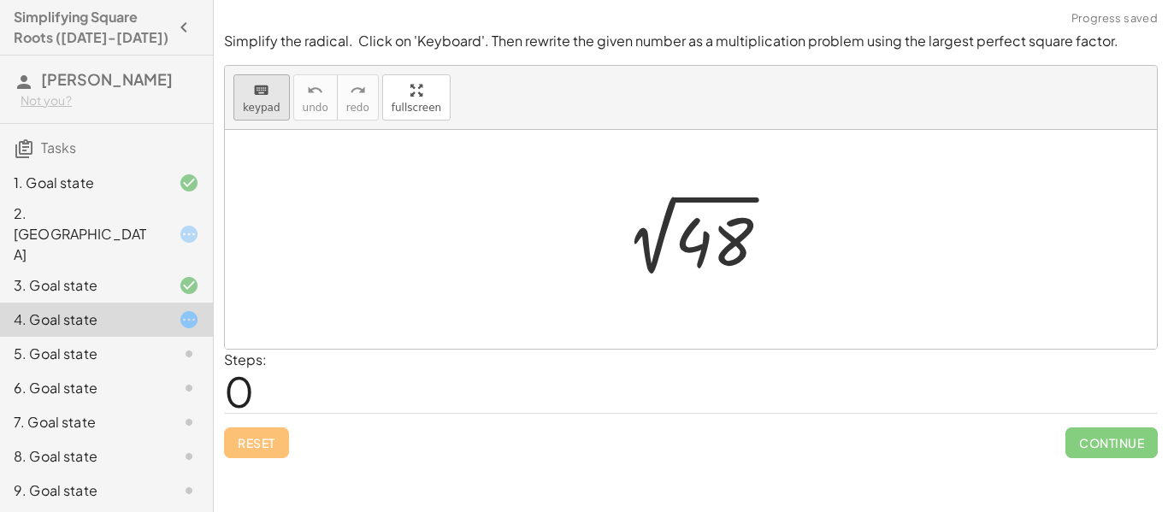
click at [266, 104] on span "keypad" at bounding box center [262, 108] width 38 height 12
click at [730, 236] on div at bounding box center [697, 240] width 189 height 86
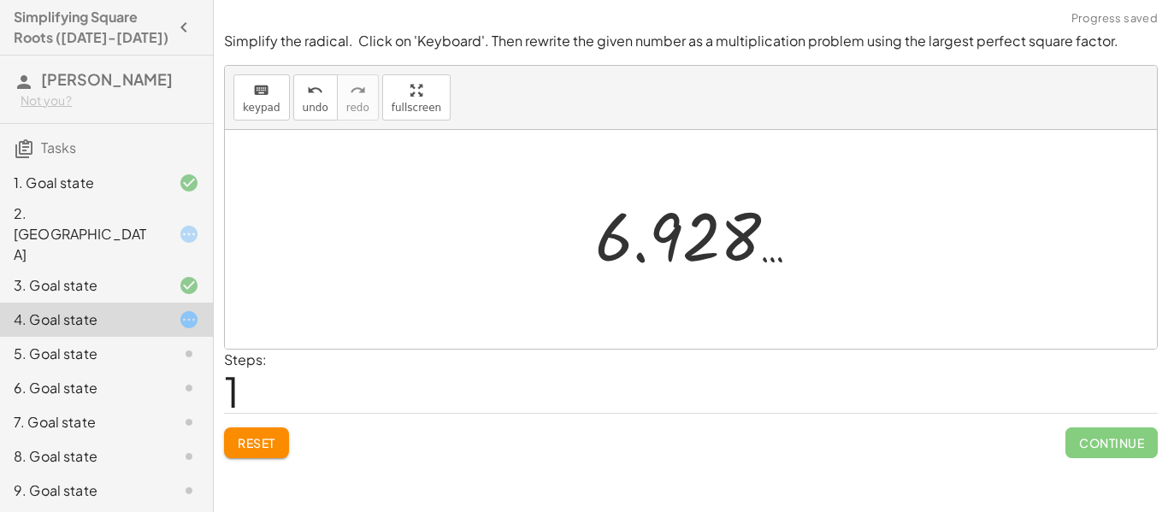
click at [730, 236] on div at bounding box center [705, 235] width 236 height 85
click at [269, 435] on span "Reset" at bounding box center [257, 442] width 38 height 15
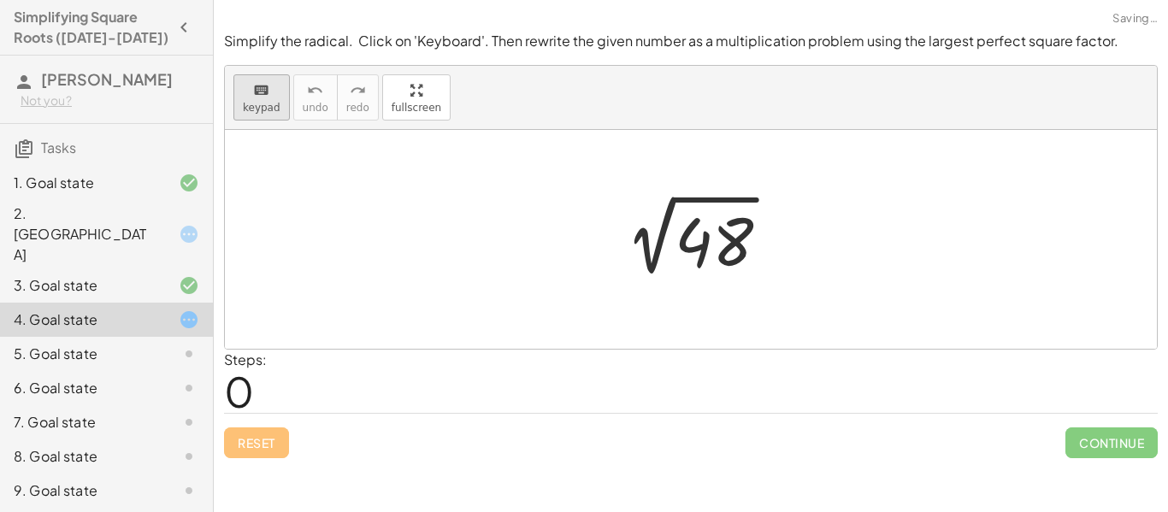
click at [253, 108] on span "keypad" at bounding box center [262, 108] width 38 height 12
click at [689, 227] on div at bounding box center [714, 242] width 79 height 76
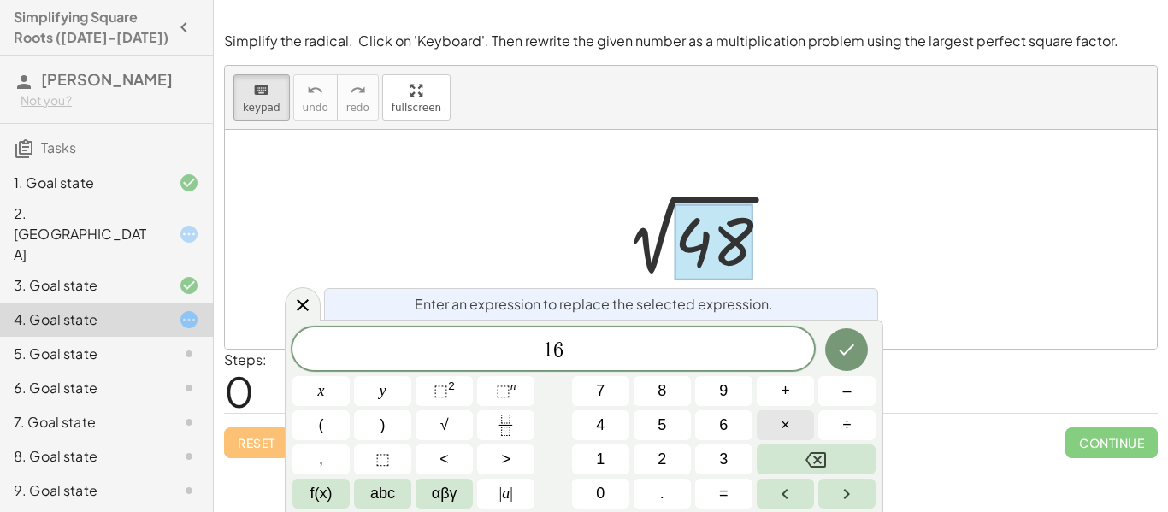
click at [782, 415] on span "×" at bounding box center [785, 425] width 9 height 23
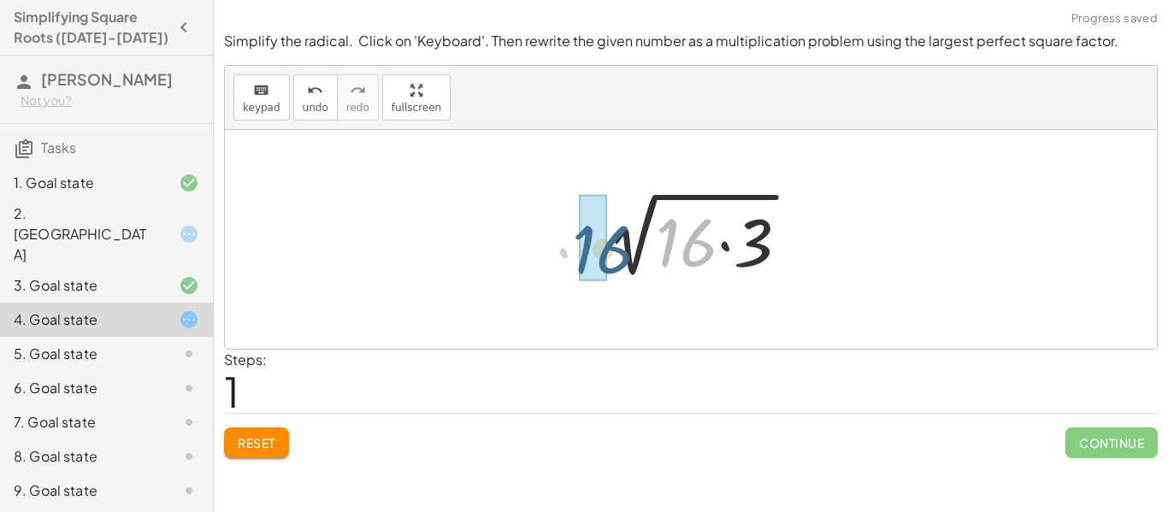
drag, startPoint x: 699, startPoint y: 242, endPoint x: 613, endPoint y: 249, distance: 86.6
click at [613, 249] on div at bounding box center [697, 240] width 227 height 88
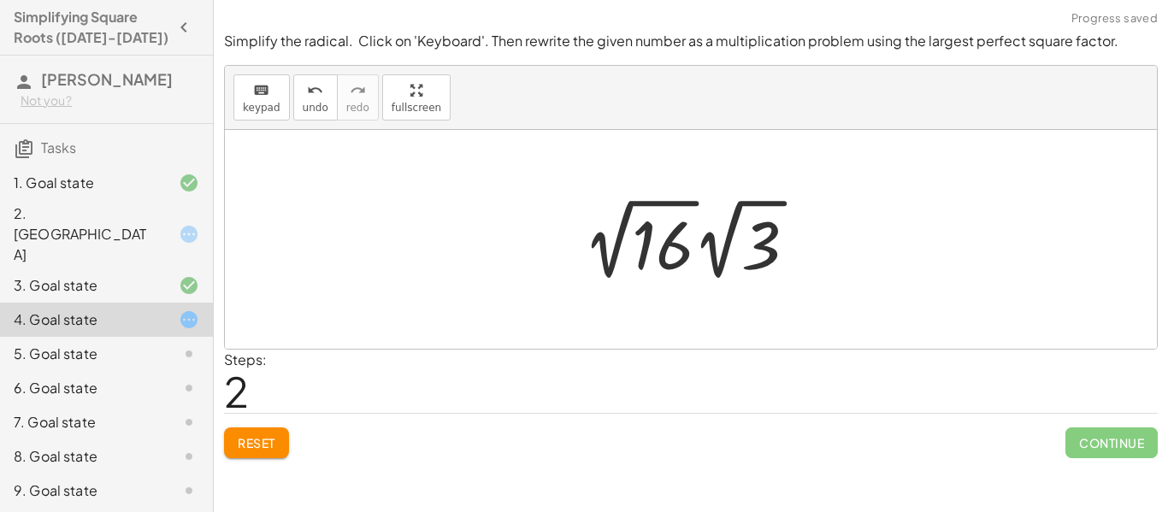
click at [658, 223] on div at bounding box center [697, 239] width 245 height 94
